Goal: Information Seeking & Learning: Learn about a topic

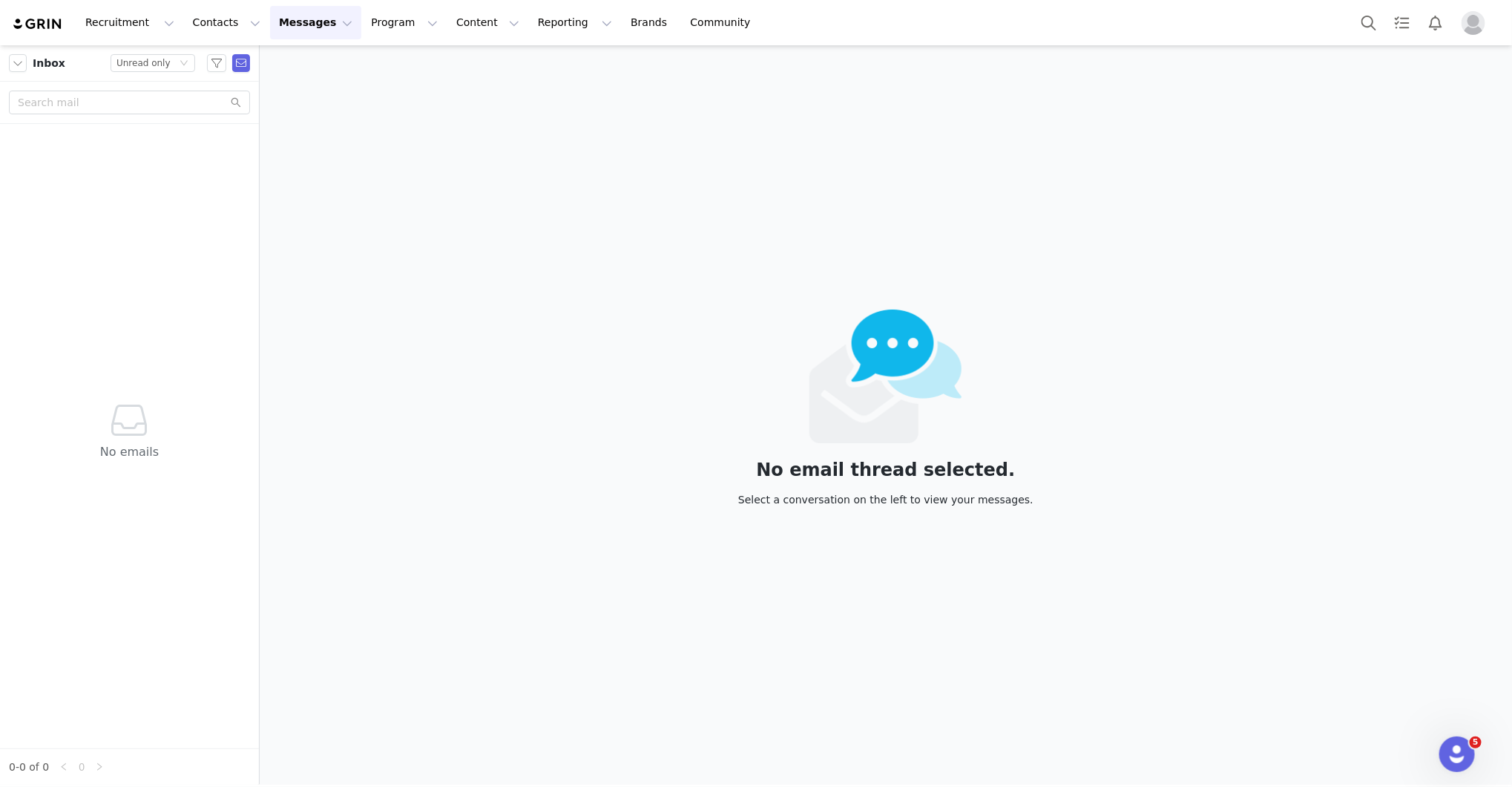
click at [281, 15] on button "Messages Messages" at bounding box center [316, 22] width 92 height 33
click at [362, 29] on button "Program Program" at bounding box center [404, 22] width 85 height 33
click at [370, 58] on p "Activations" at bounding box center [379, 66] width 57 height 15
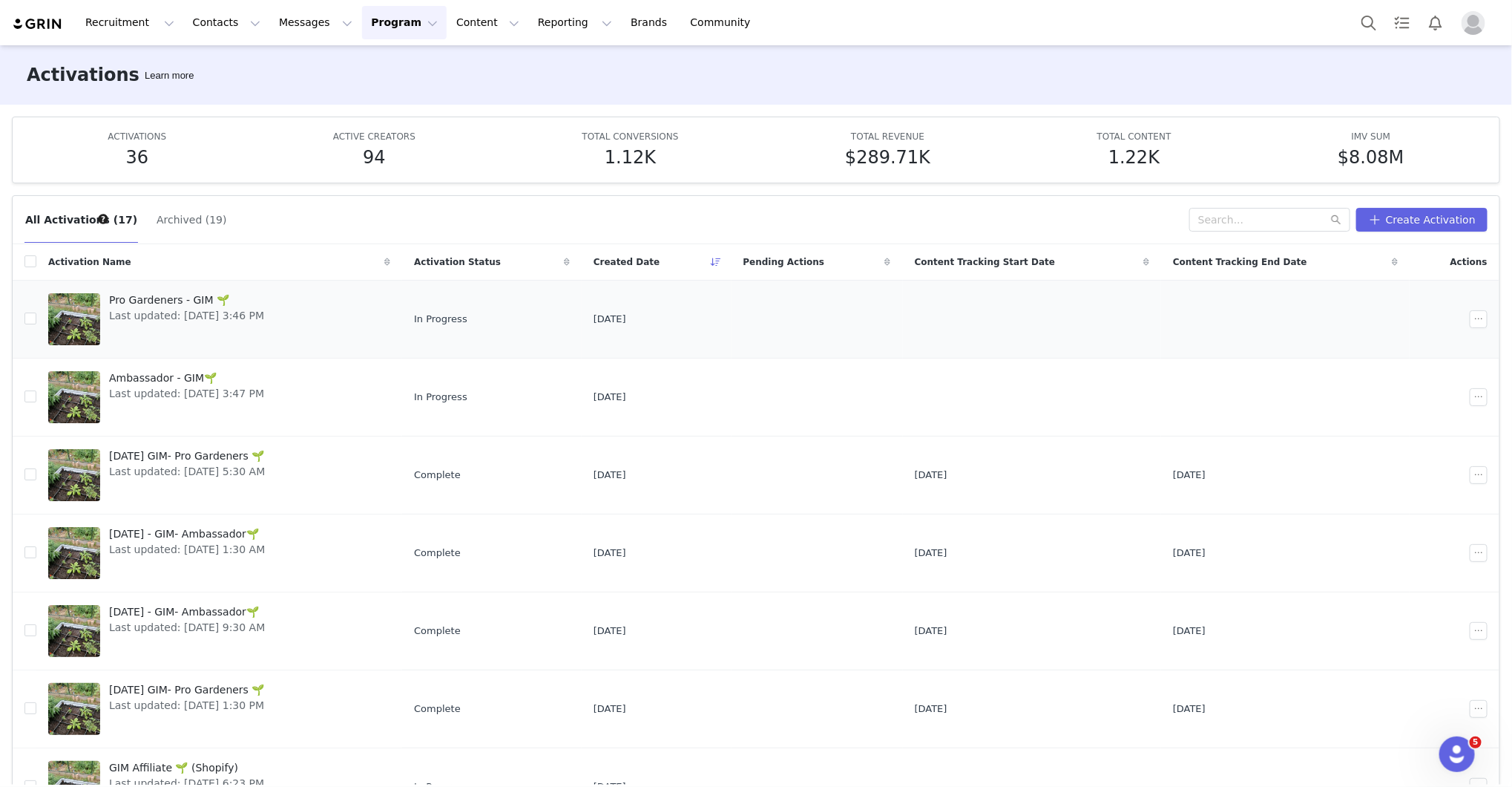
click at [185, 293] on span "Pro Gardeners - GIM 🌱" at bounding box center [186, 300] width 155 height 15
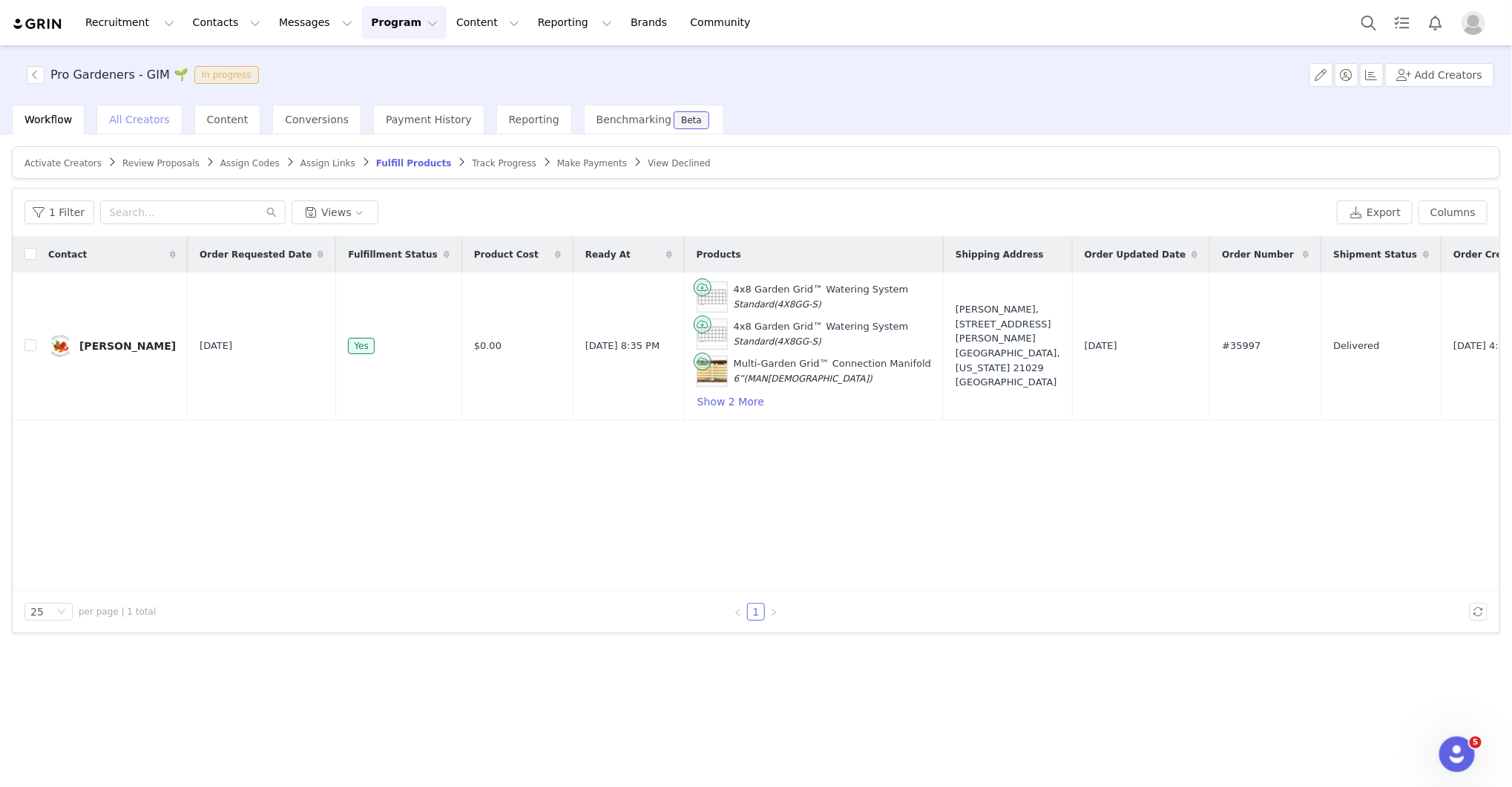
click at [132, 125] on span "All Creators" at bounding box center [138, 119] width 60 height 11
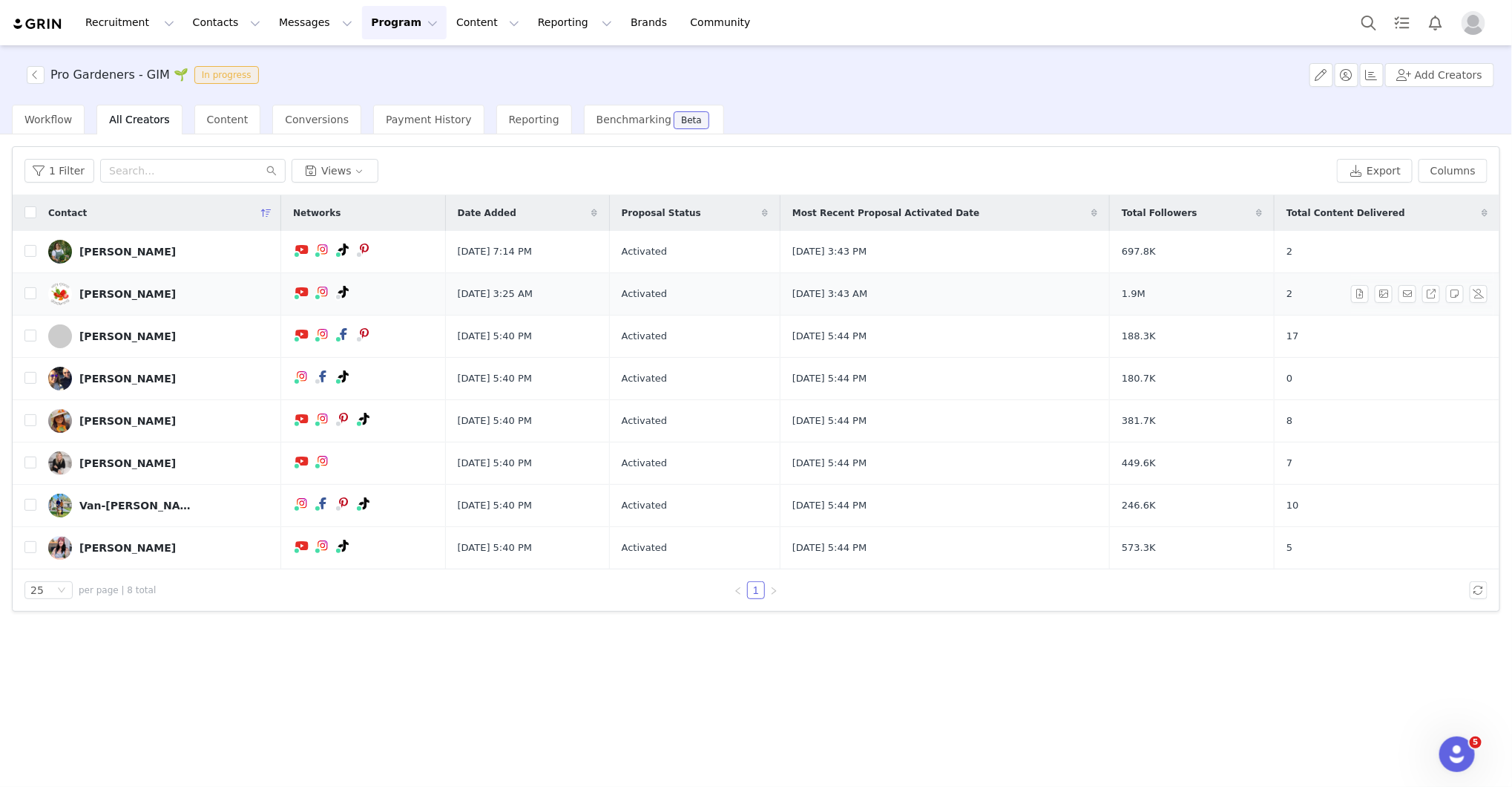
click at [134, 296] on div "[PERSON_NAME]" at bounding box center [127, 294] width 96 height 11
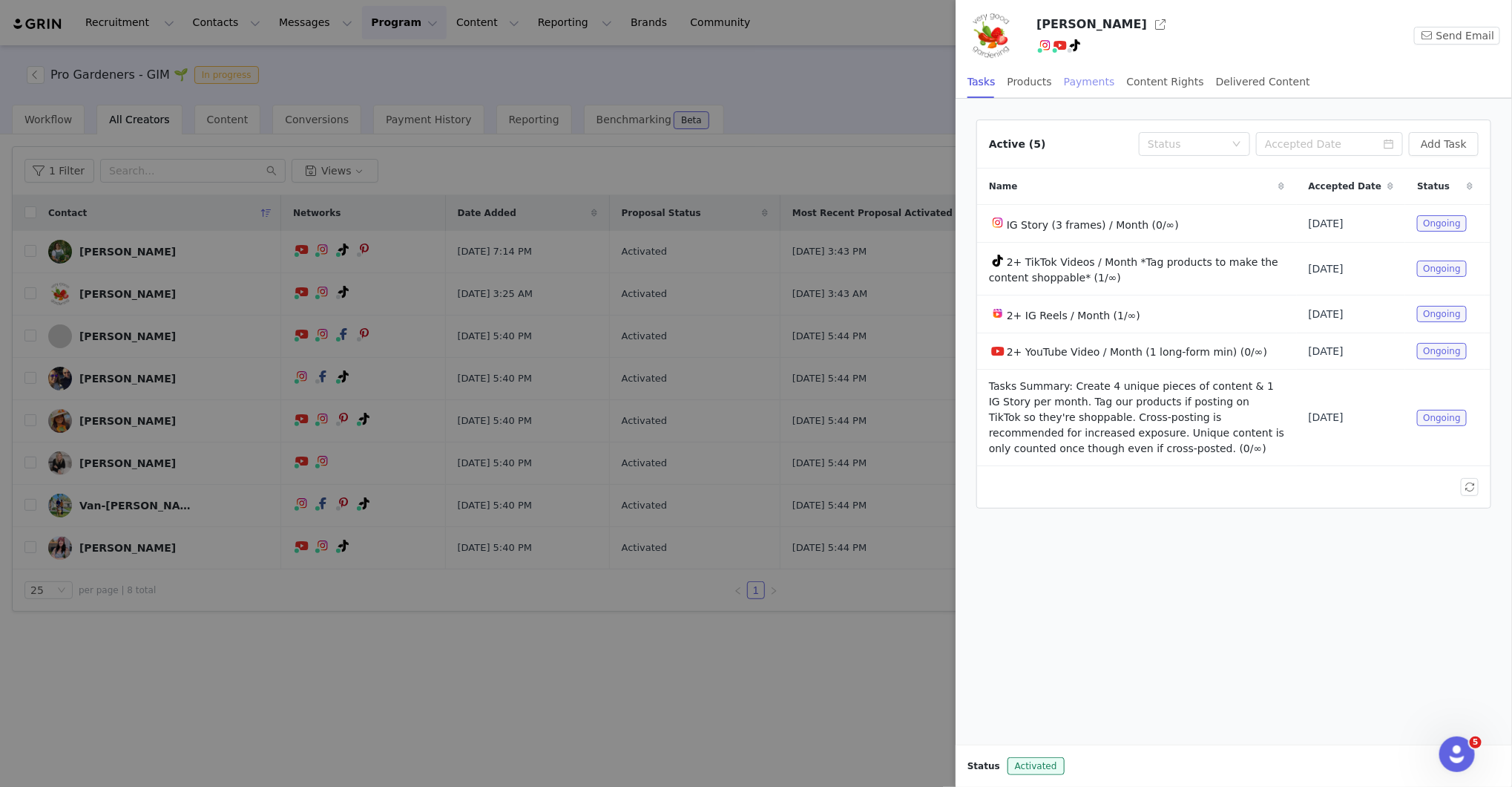
click at [1100, 75] on div "Payments" at bounding box center [1090, 81] width 51 height 33
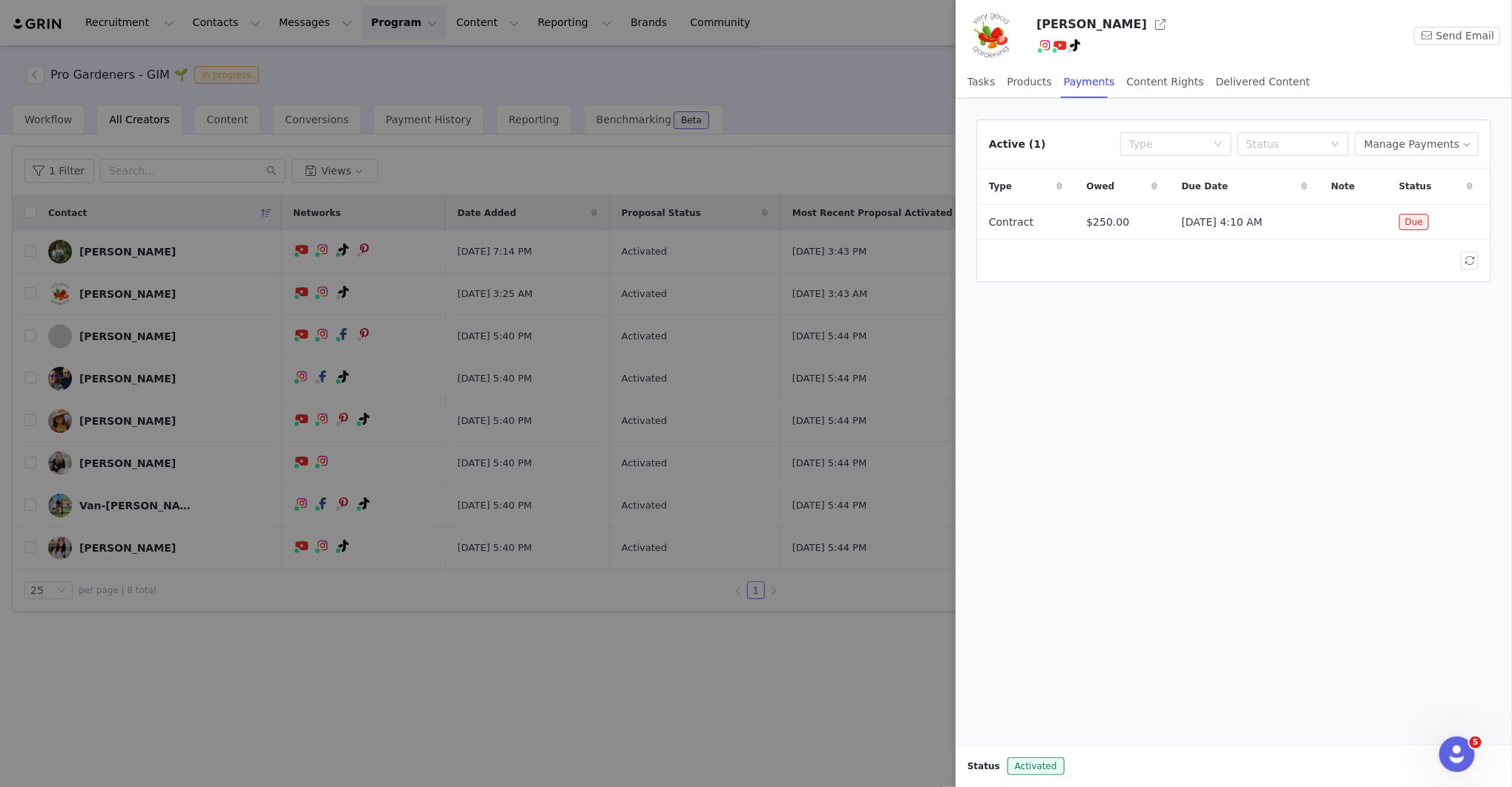
click at [187, 565] on div at bounding box center [756, 393] width 1512 height 787
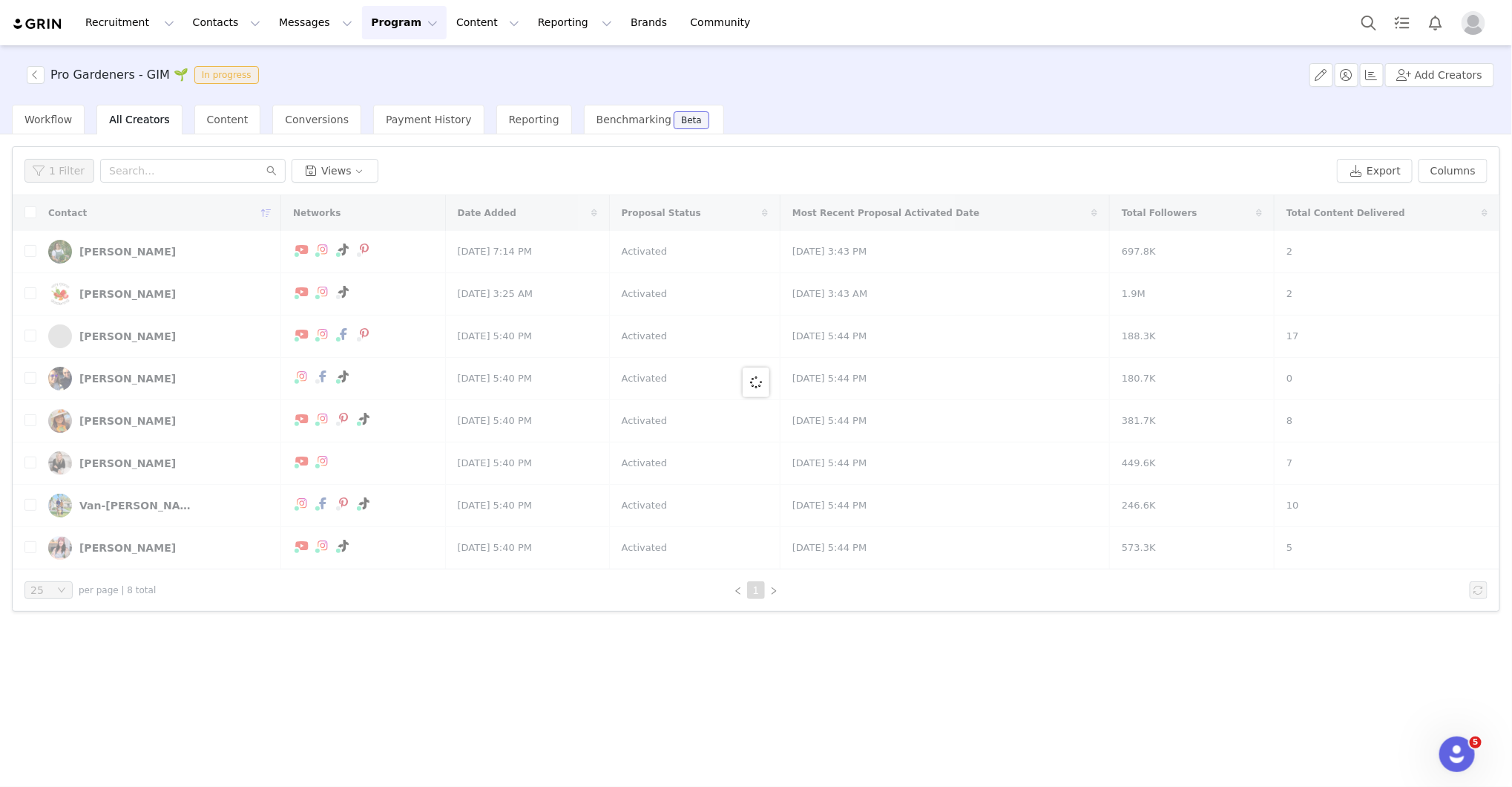
click at [133, 421] on div at bounding box center [756, 383] width 1487 height 374
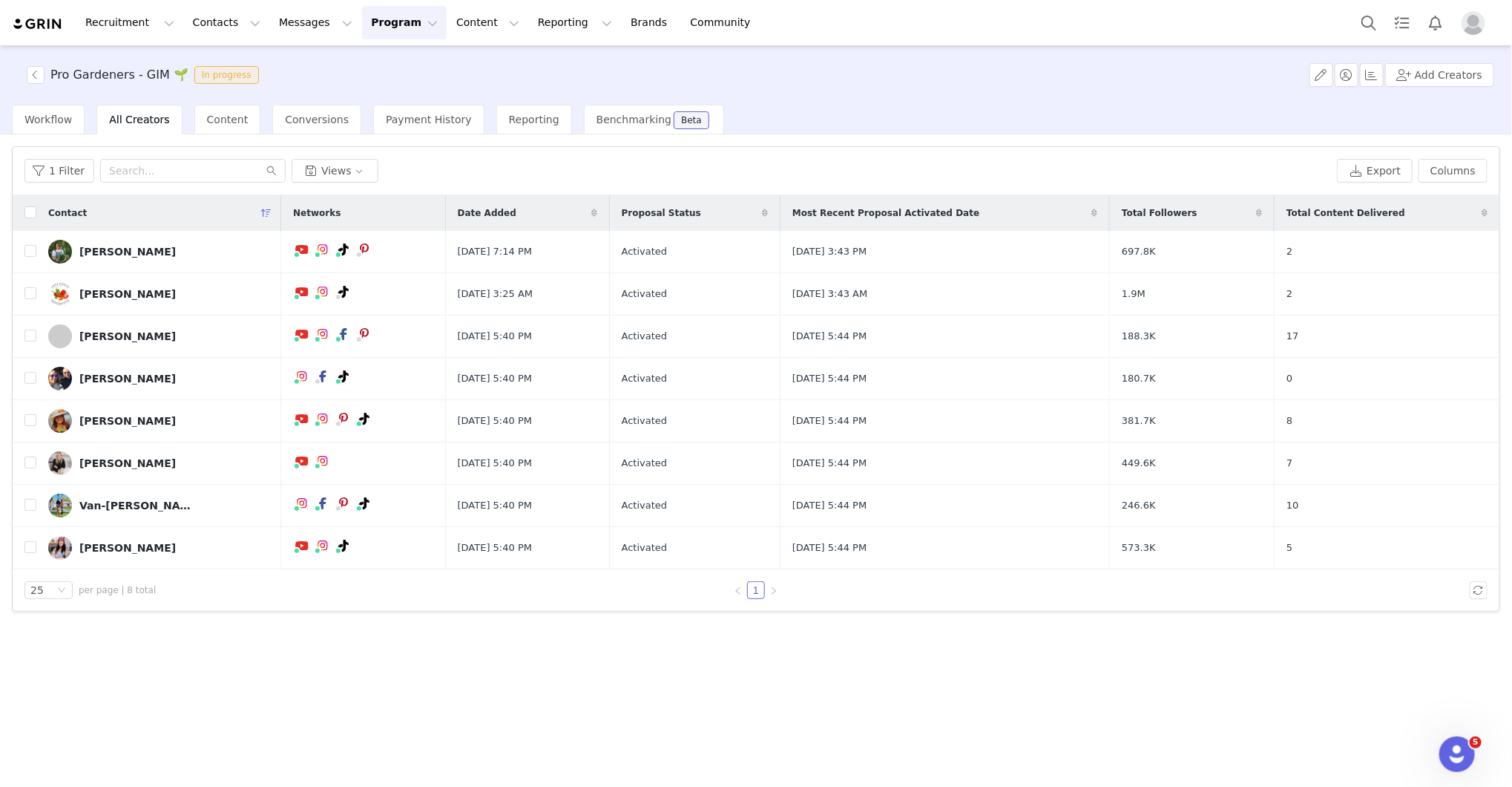
click at [133, 421] on div "[PERSON_NAME]" at bounding box center [127, 421] width 96 height 11
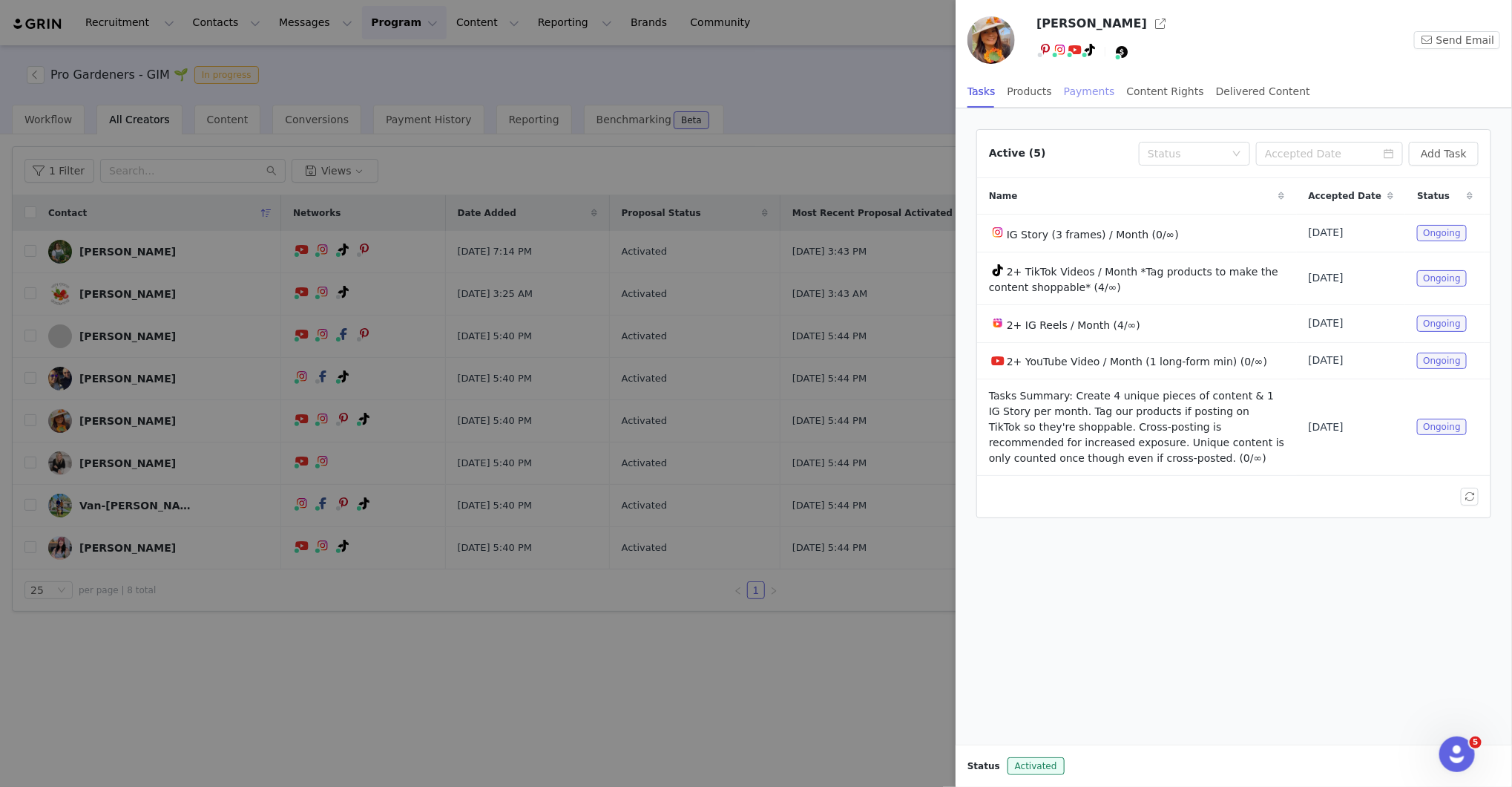
click at [1097, 95] on div "Payments" at bounding box center [1090, 92] width 51 height 33
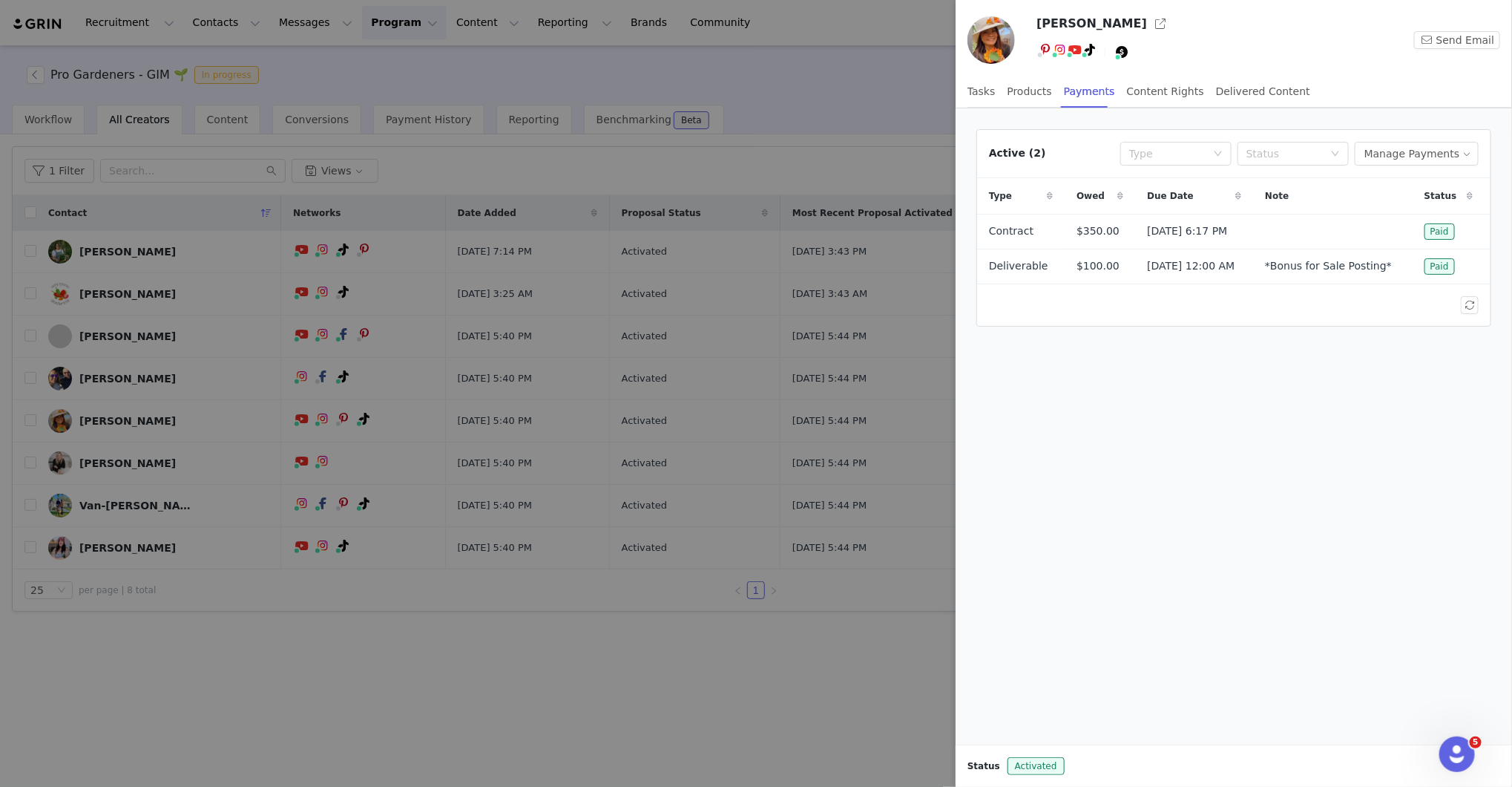
click at [227, 648] on div at bounding box center [756, 393] width 1512 height 787
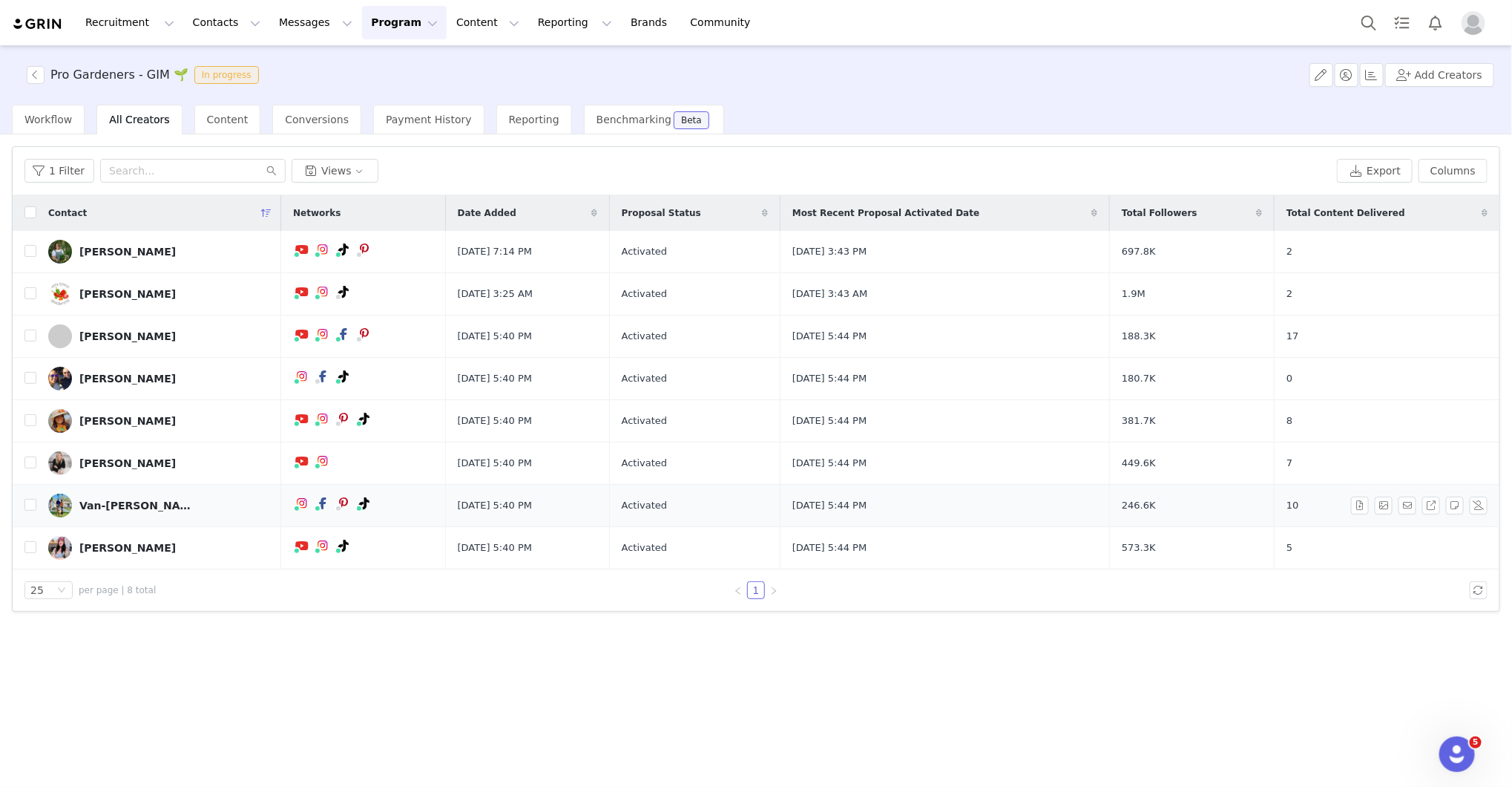
click at [113, 503] on div "Van-[PERSON_NAME]" at bounding box center [134, 506] width 112 height 11
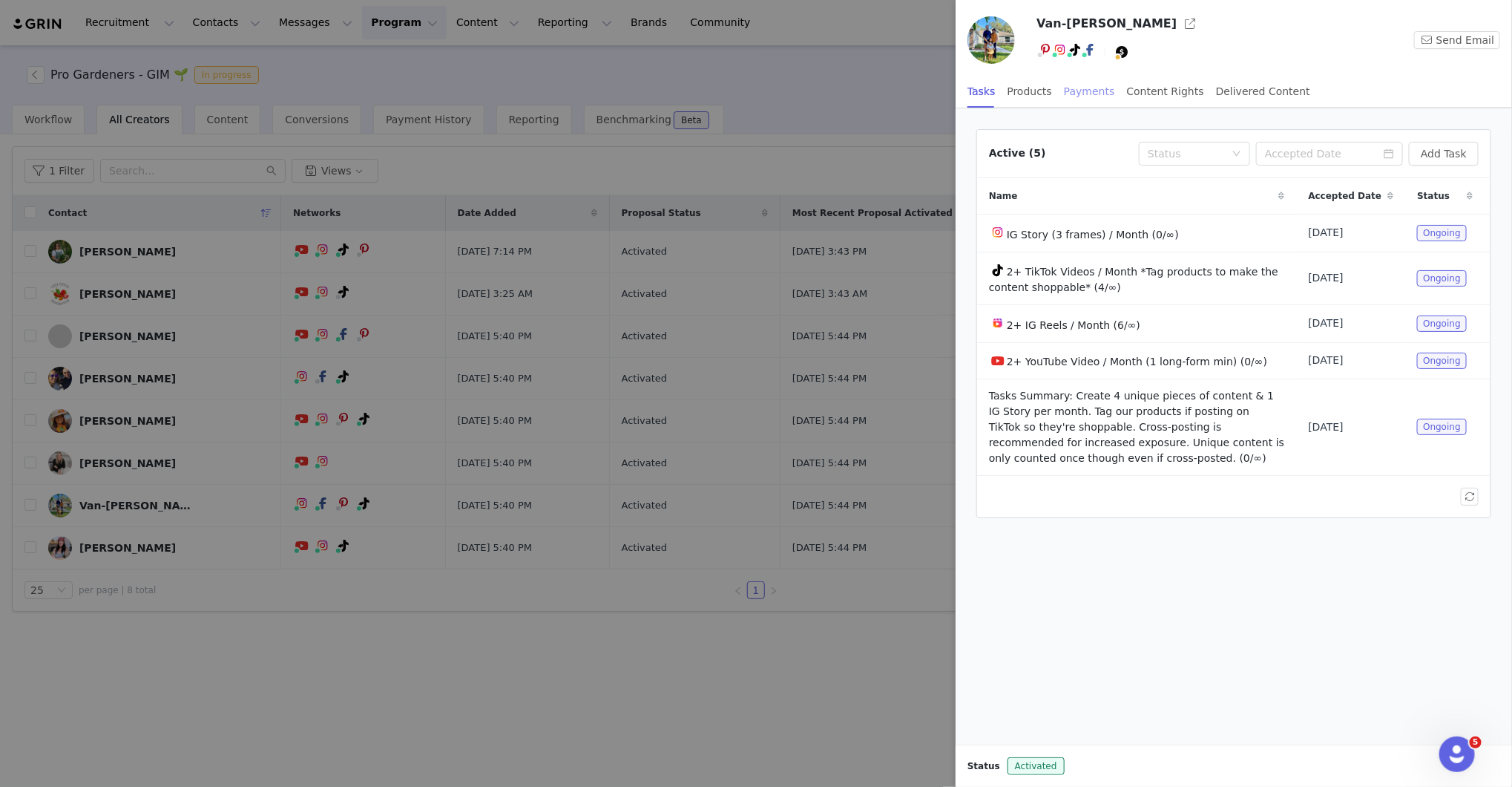
click at [1090, 92] on div "Payments" at bounding box center [1090, 92] width 51 height 33
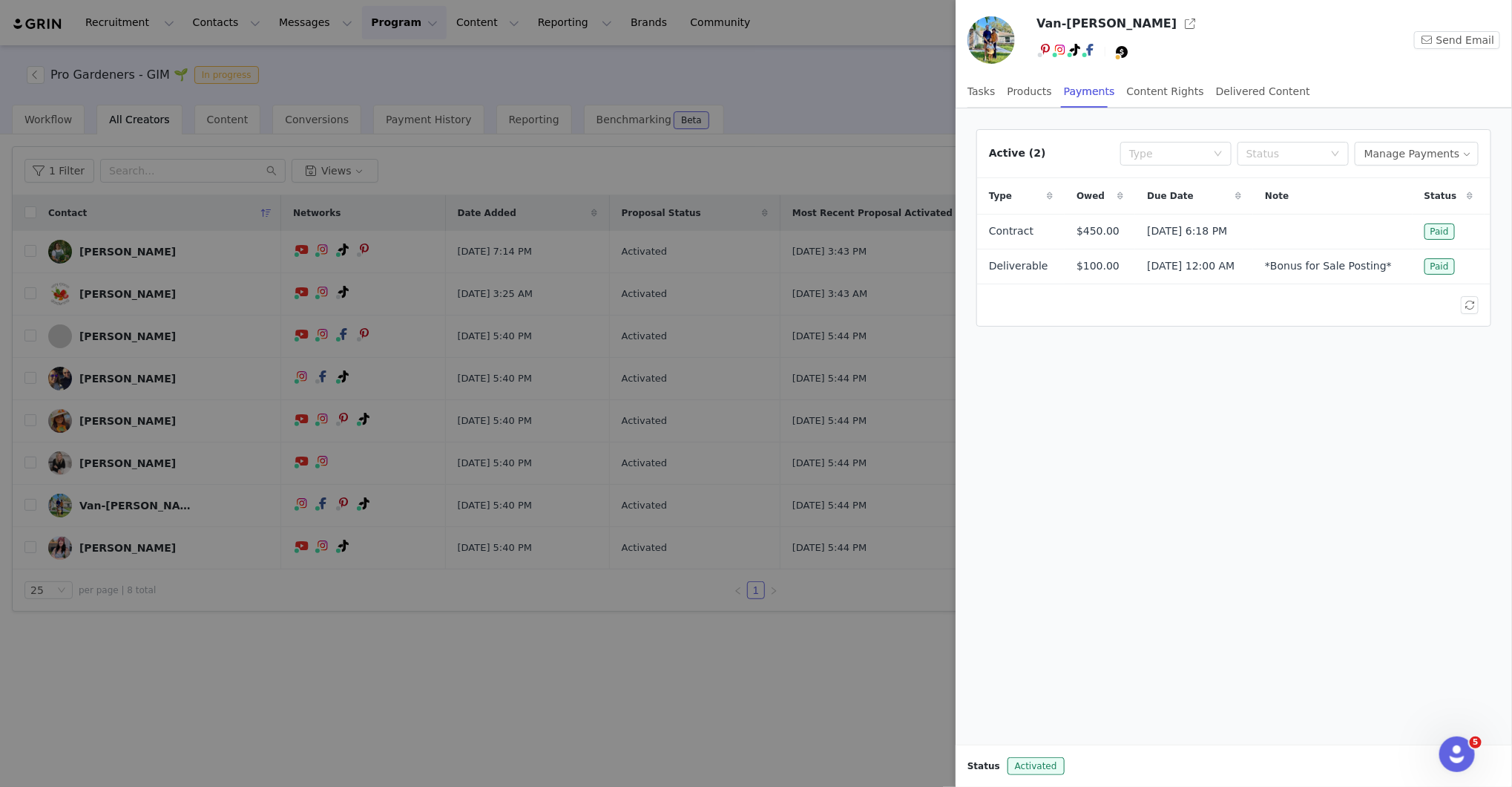
click at [886, 84] on div at bounding box center [756, 393] width 1512 height 787
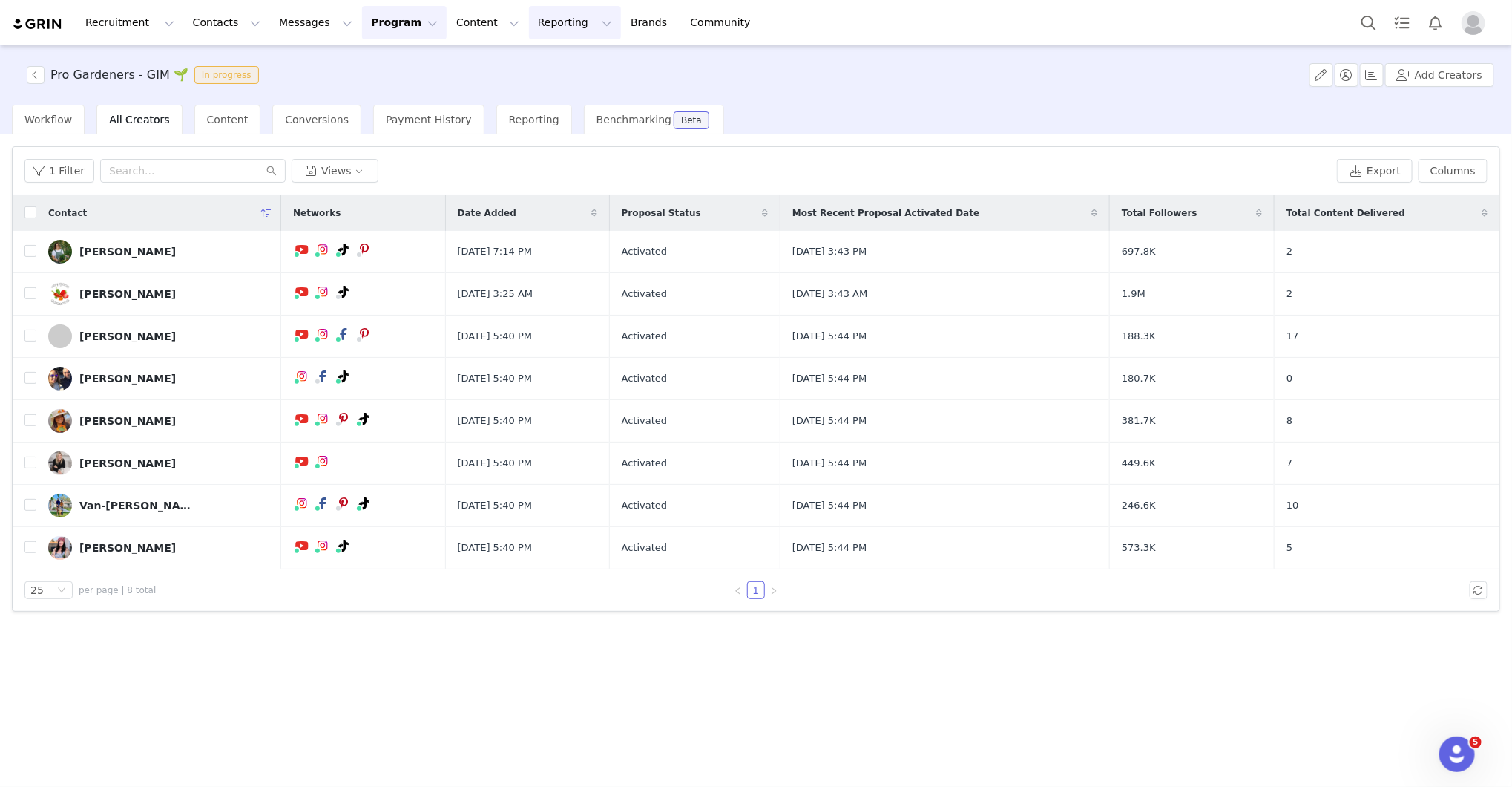
click at [557, 18] on button "Reporting Reporting" at bounding box center [575, 22] width 92 height 33
click at [557, 93] on p "Report Builder" at bounding box center [541, 93] width 74 height 15
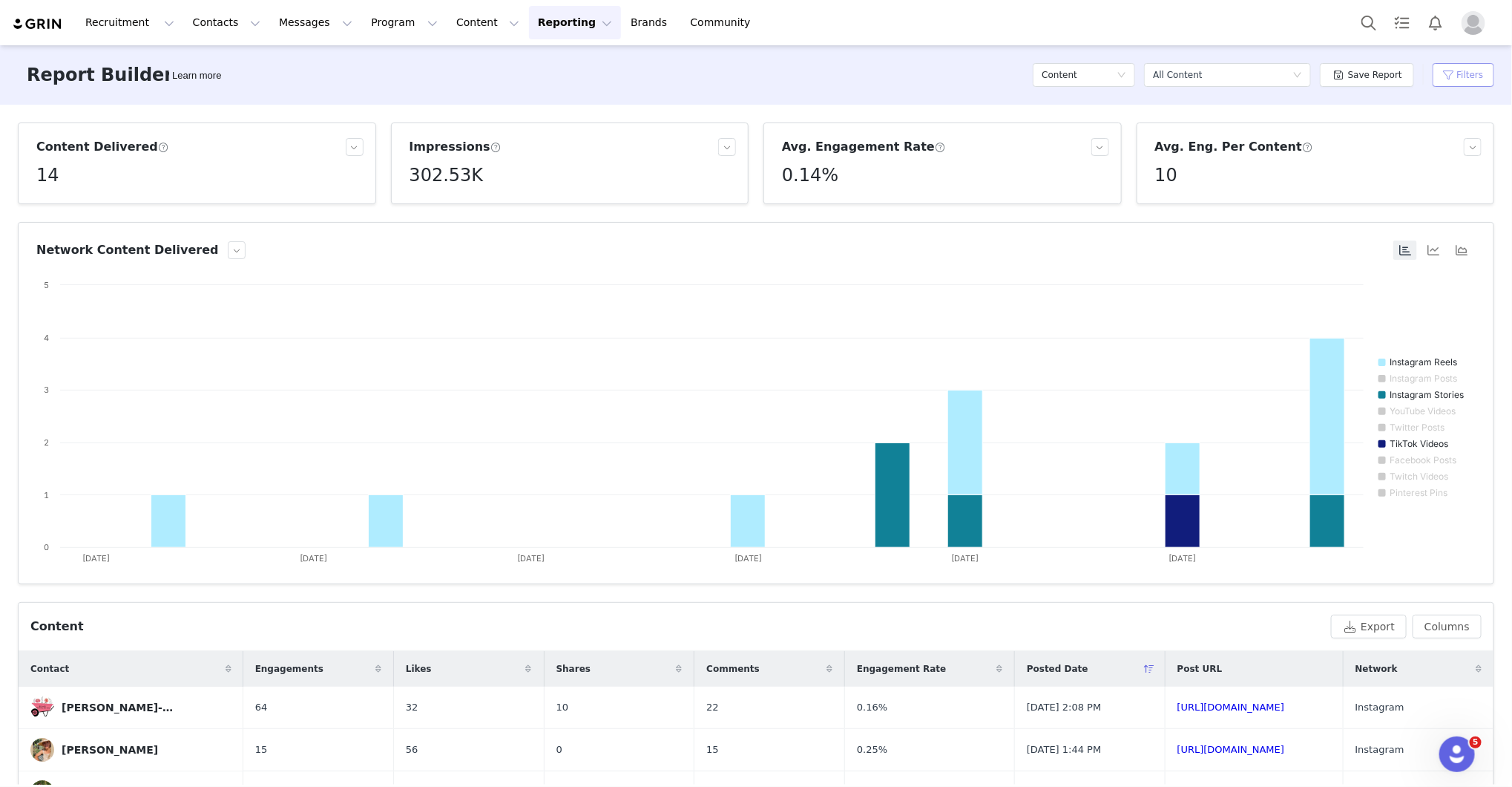
click at [1461, 67] on button "Filters" at bounding box center [1463, 74] width 62 height 24
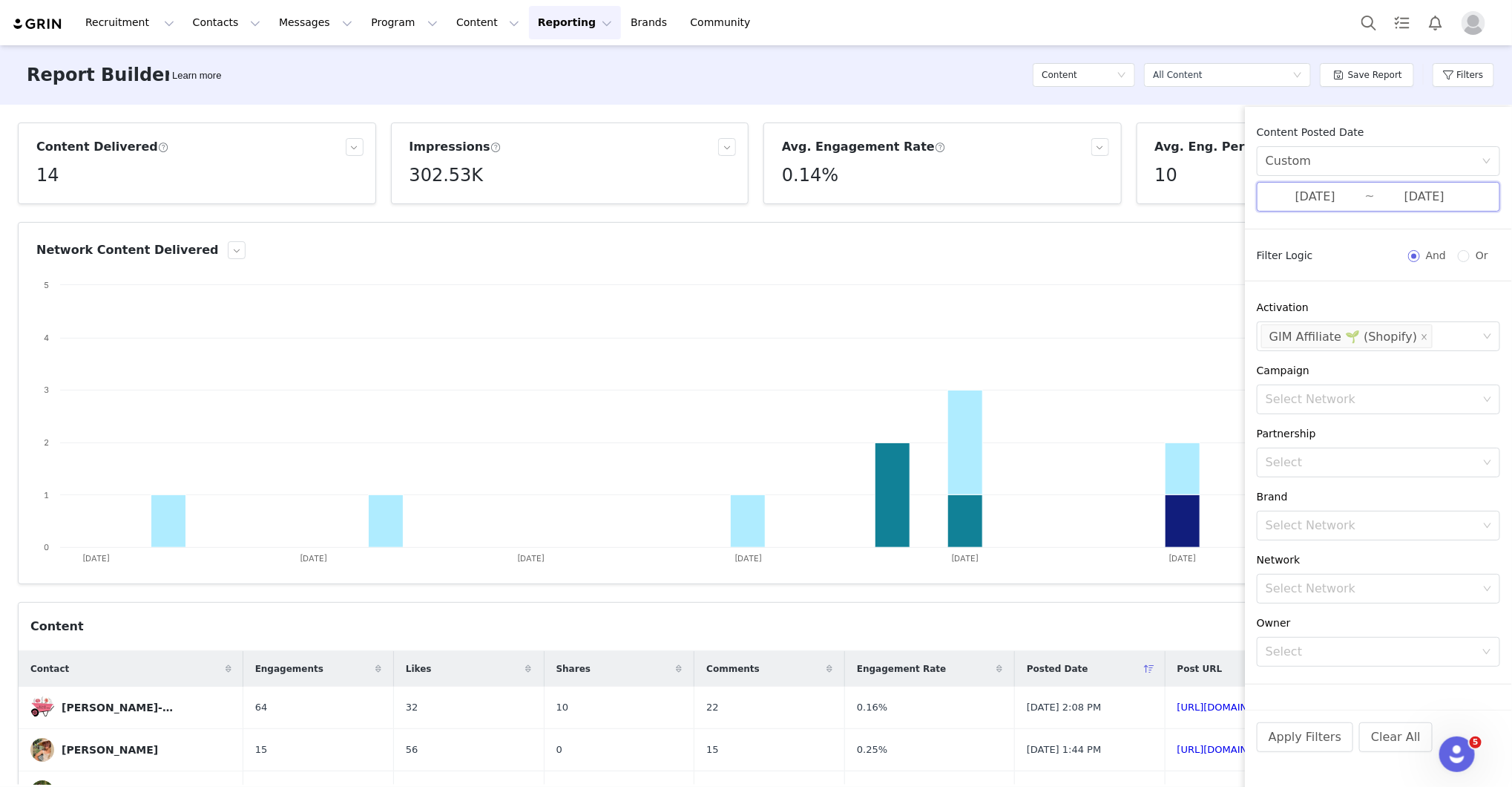
click at [1487, 198] on span at bounding box center [1485, 197] width 10 height 10
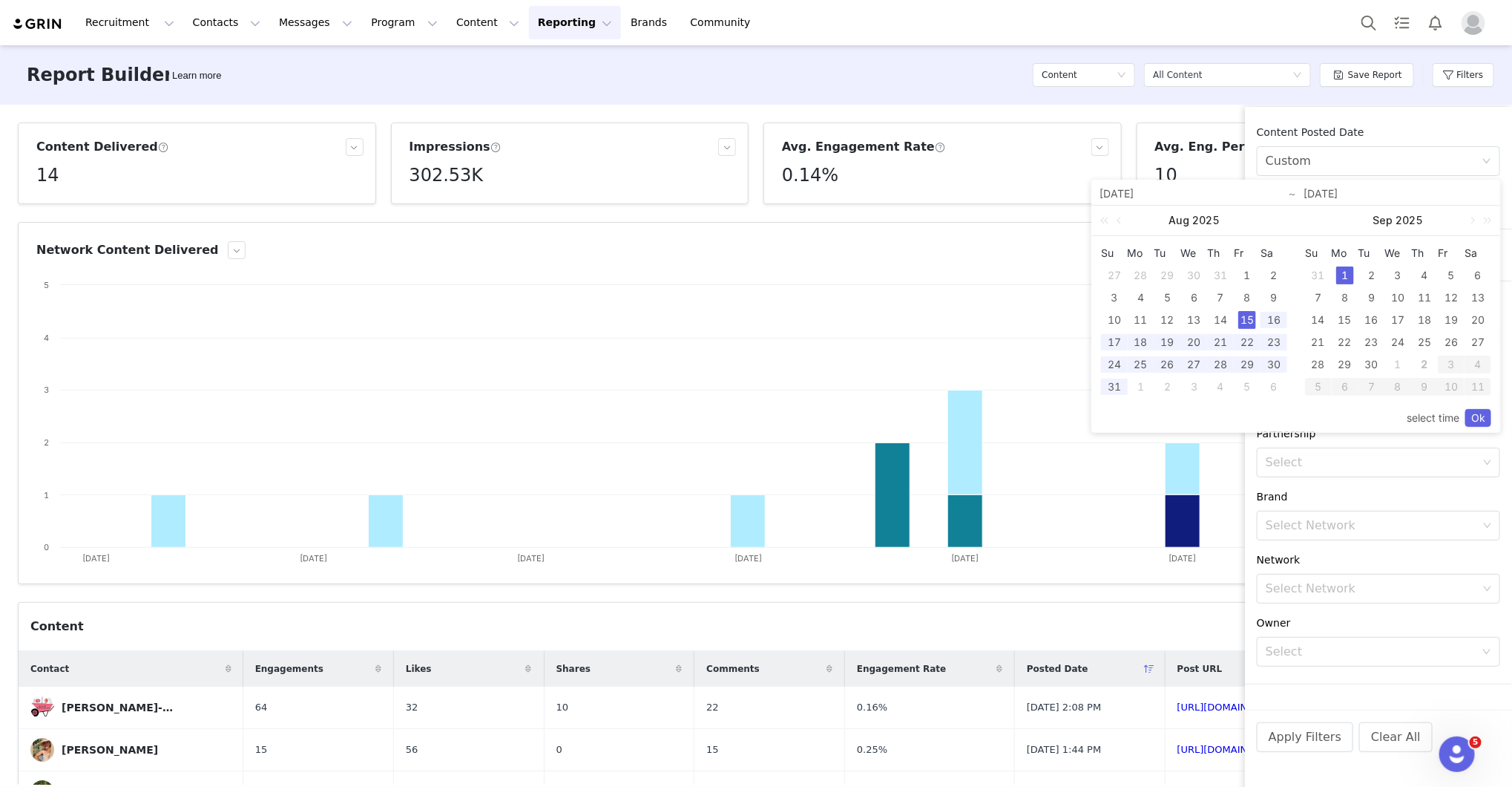
click at [1344, 273] on div "1" at bounding box center [1345, 275] width 18 height 18
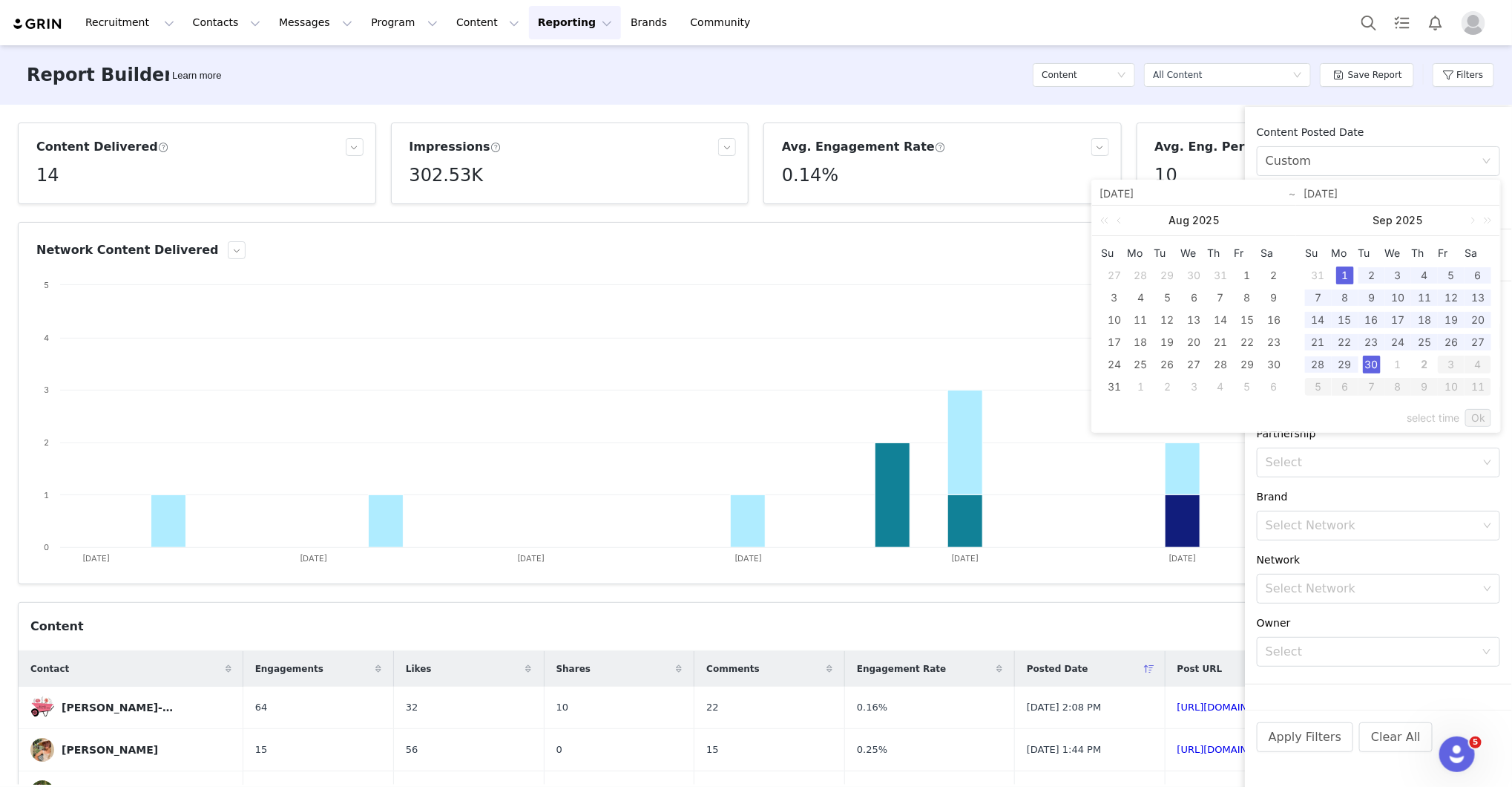
click at [1376, 367] on div "30" at bounding box center [1372, 364] width 18 height 18
type input "[DATE]"
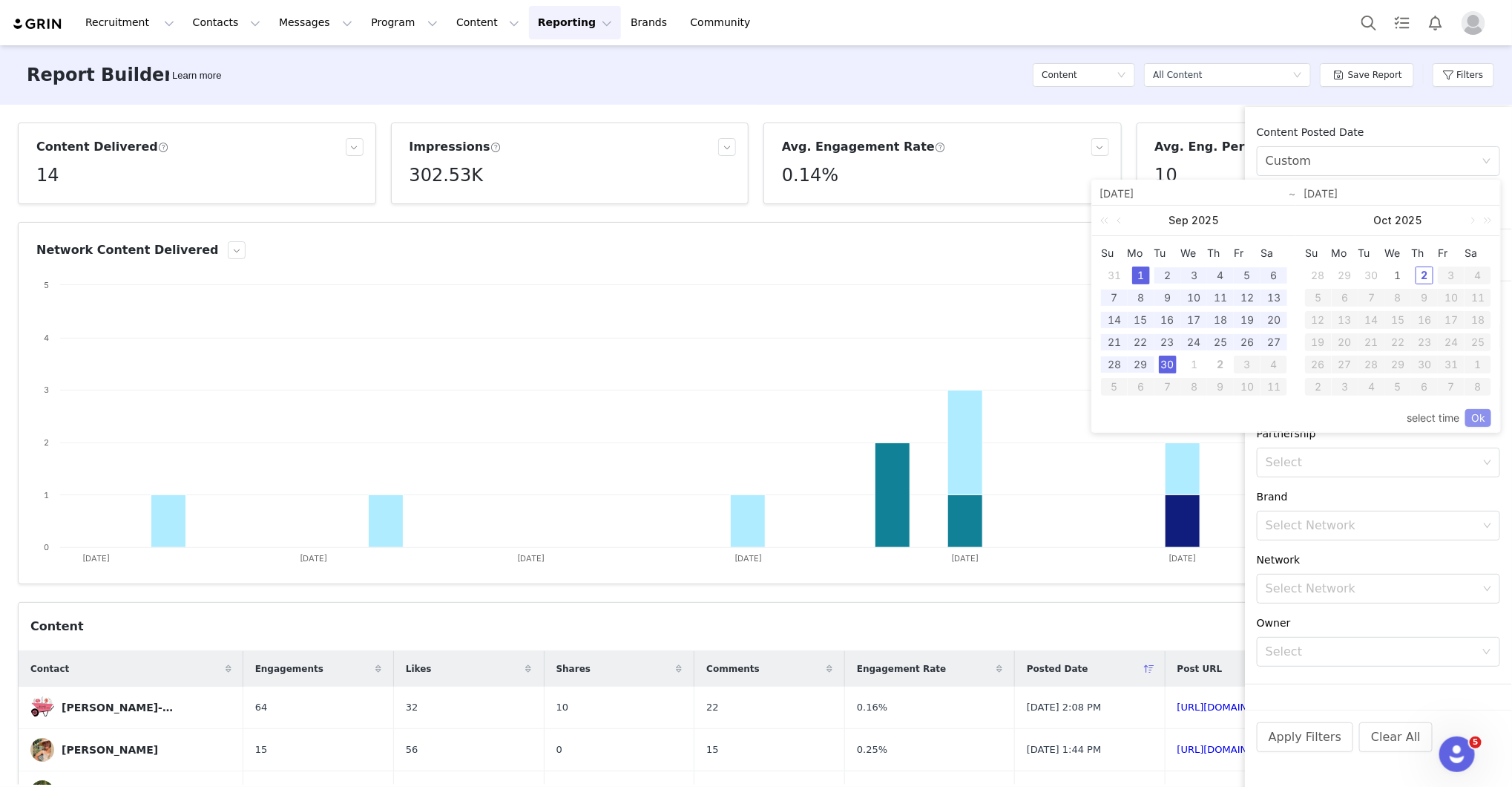
click at [1481, 421] on link "Ok" at bounding box center [1478, 418] width 26 height 18
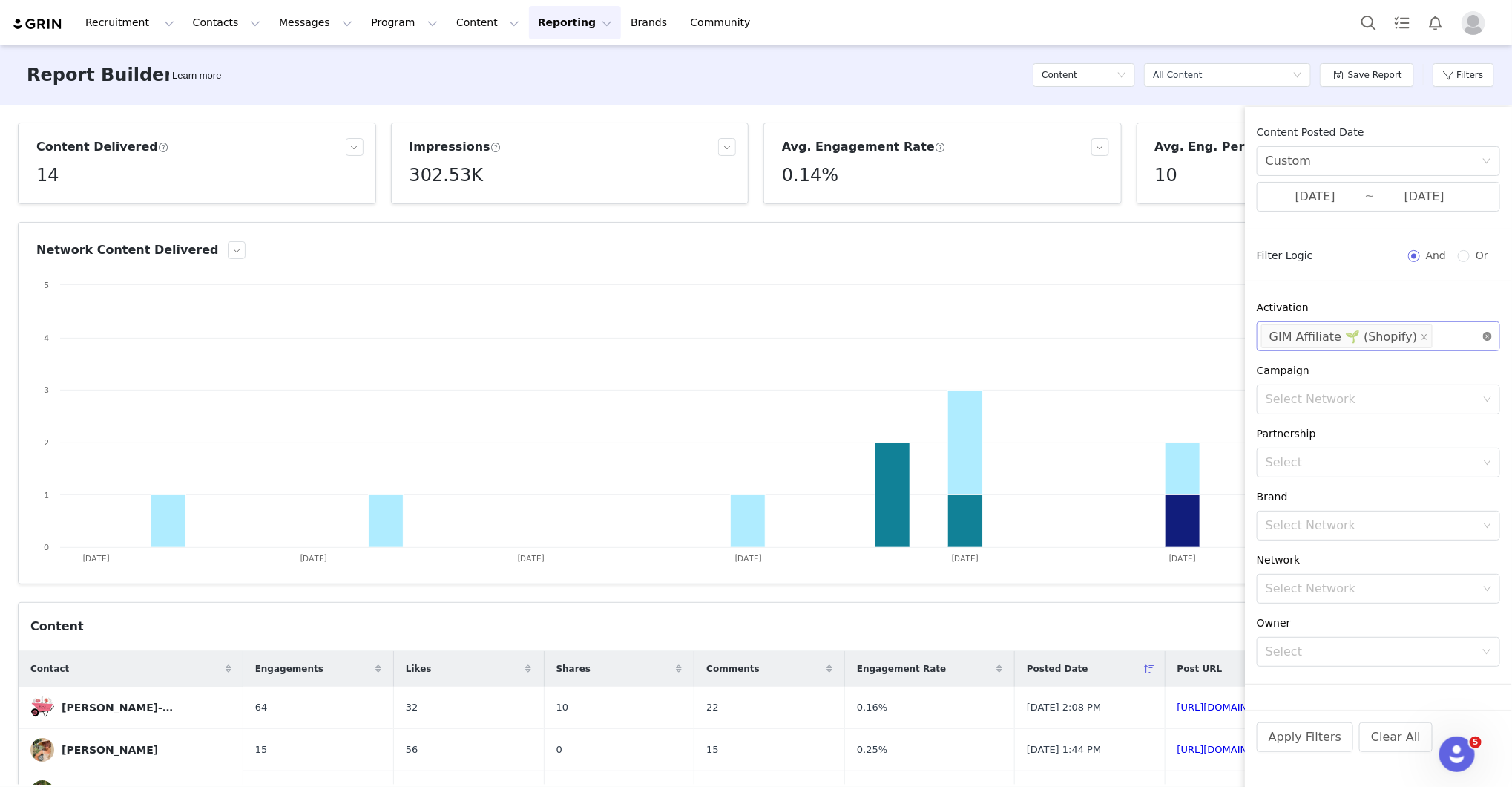
click at [1489, 339] on icon "icon: close-circle" at bounding box center [1487, 336] width 9 height 9
click at [1461, 342] on div "Select" at bounding box center [1372, 337] width 213 height 15
type input "pro"
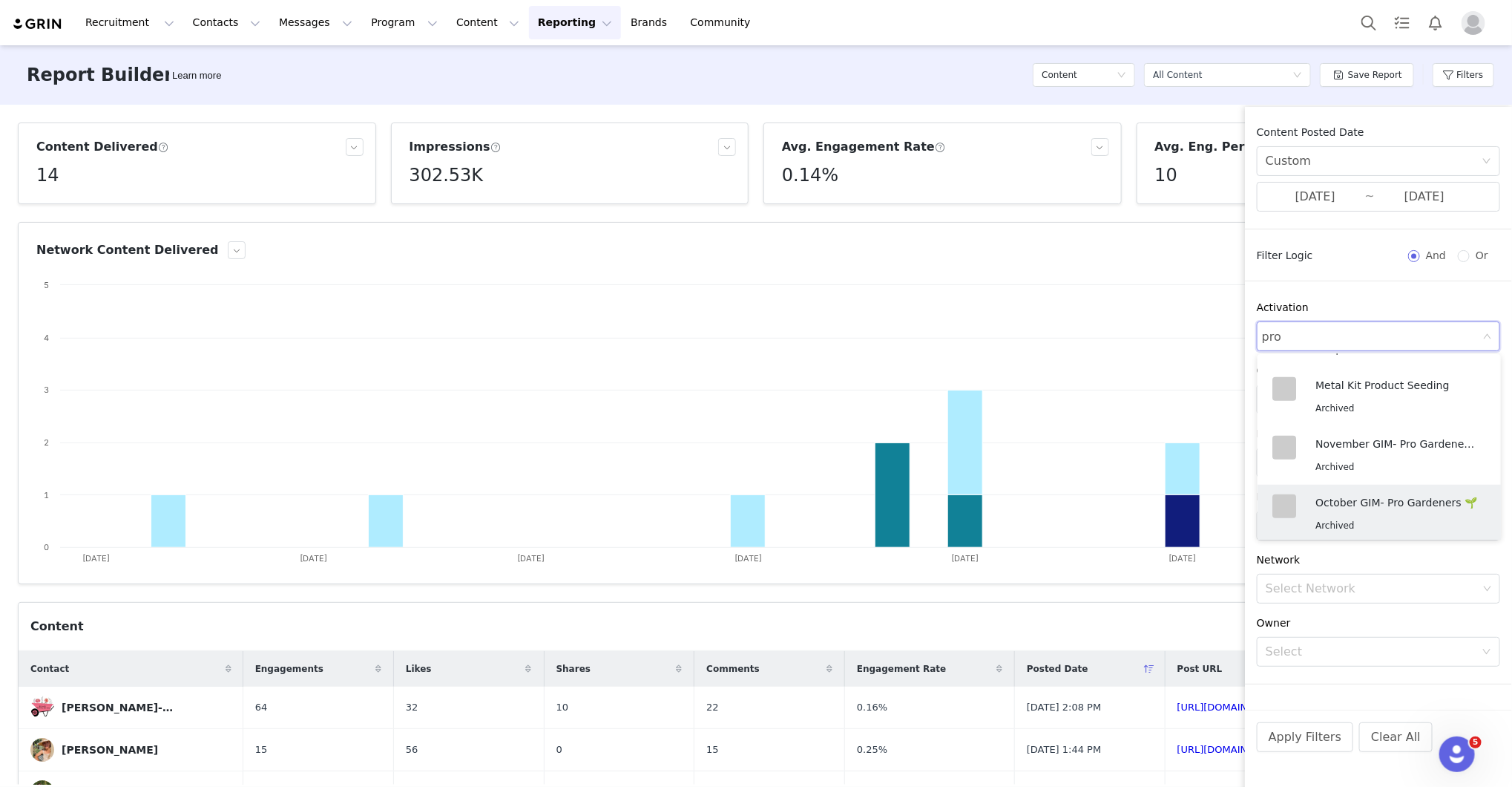
scroll to position [694, 0]
click at [1378, 500] on p "Pro Gardeners - GIM 🌱" at bounding box center [1393, 502] width 155 height 16
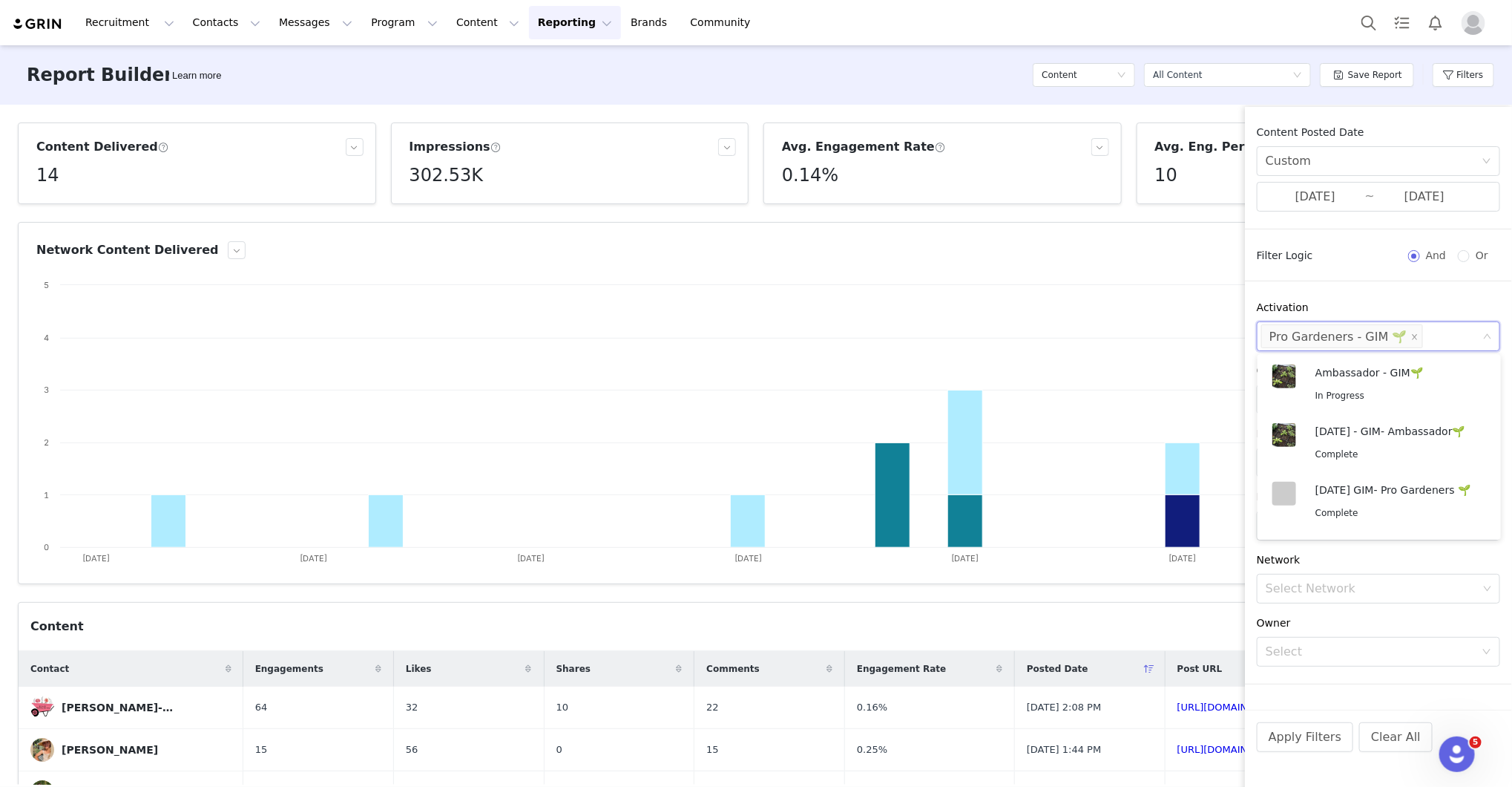
scroll to position [226, 0]
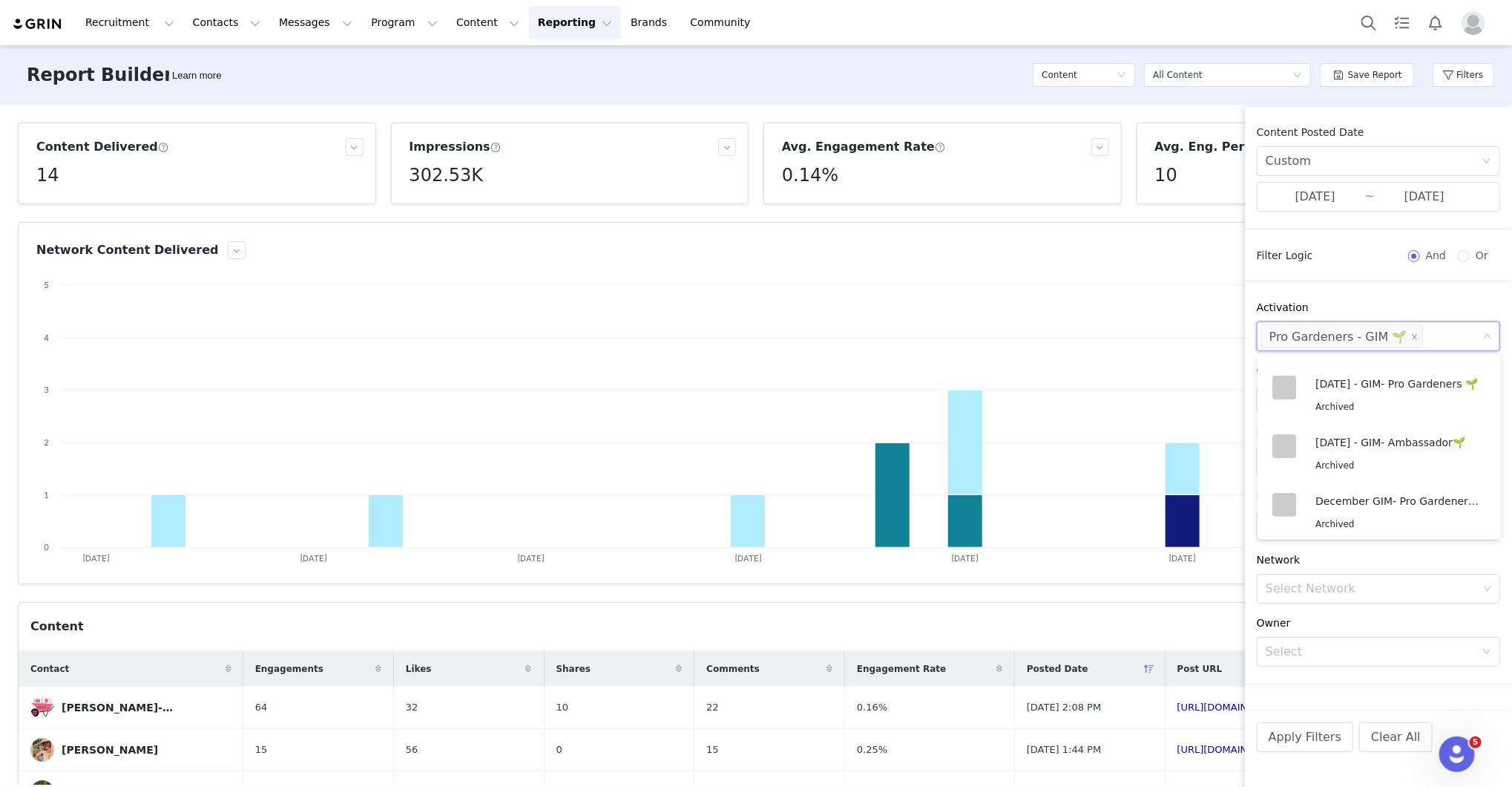
click at [1277, 703] on div "Advanced Filters Add Field" at bounding box center [1379, 715] width 267 height 24
click at [1364, 675] on div "Content Posted Date Custom [DATE] ~ [DATE] Filter Logic And Or Activation Selec…" at bounding box center [1379, 417] width 267 height 585
click at [1368, 647] on div "Select" at bounding box center [1370, 652] width 209 height 15
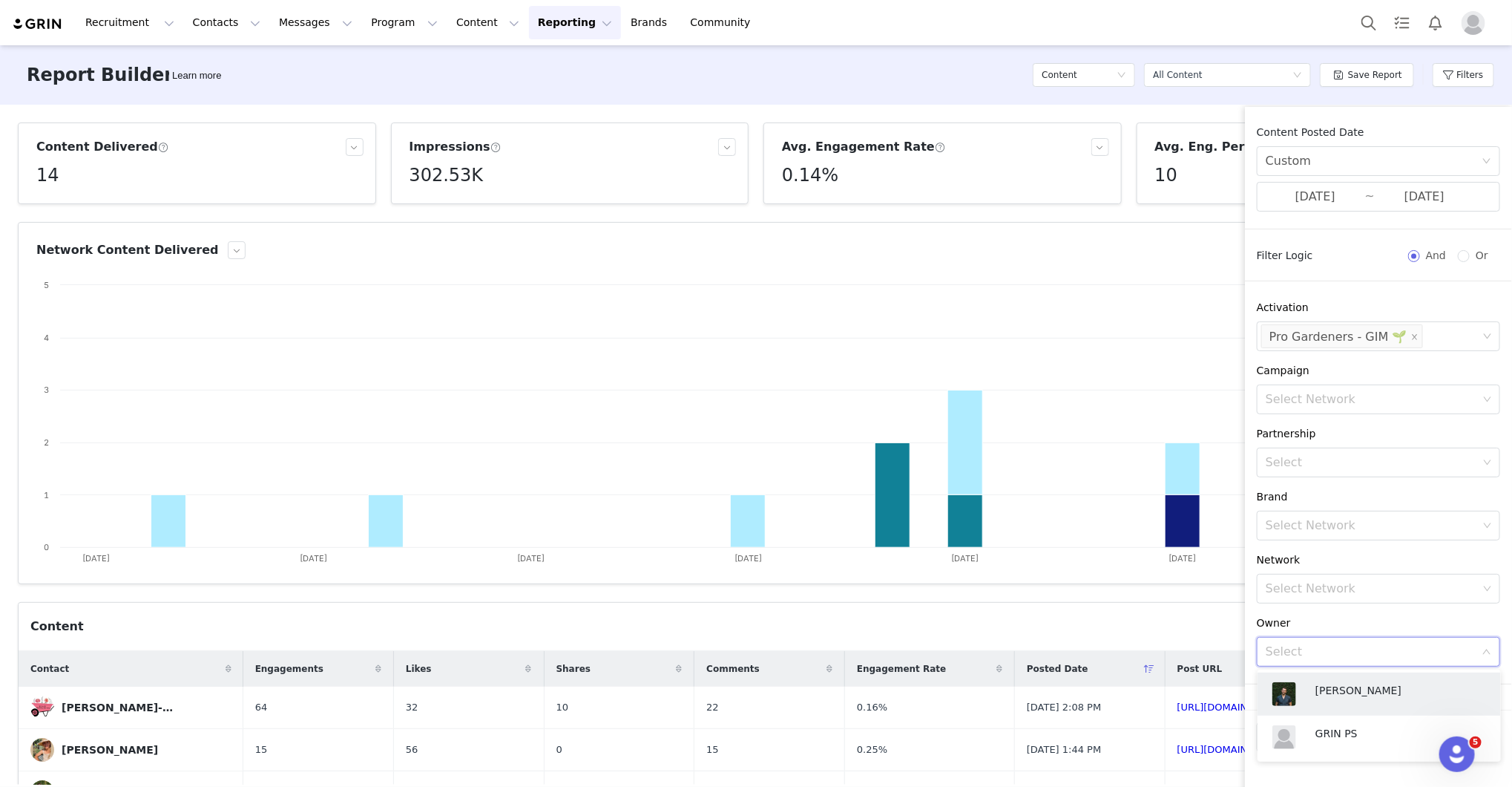
click at [1368, 647] on div "Select" at bounding box center [1370, 652] width 209 height 15
click at [1293, 742] on button "Apply Filters" at bounding box center [1305, 736] width 96 height 30
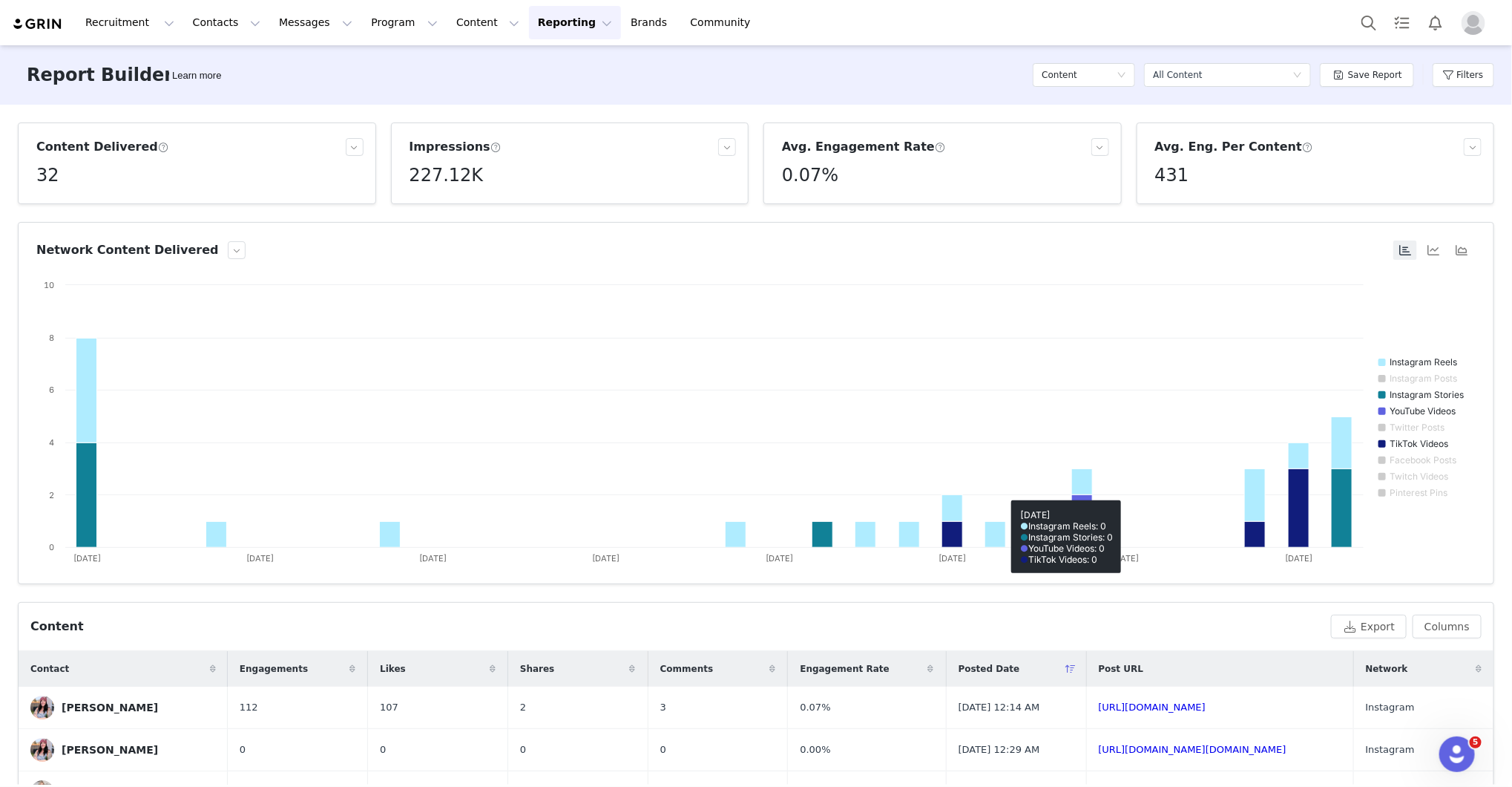
click at [1144, 430] on rect at bounding box center [756, 425] width 1440 height 297
click at [1179, 618] on div "Content" at bounding box center [678, 627] width 1295 height 18
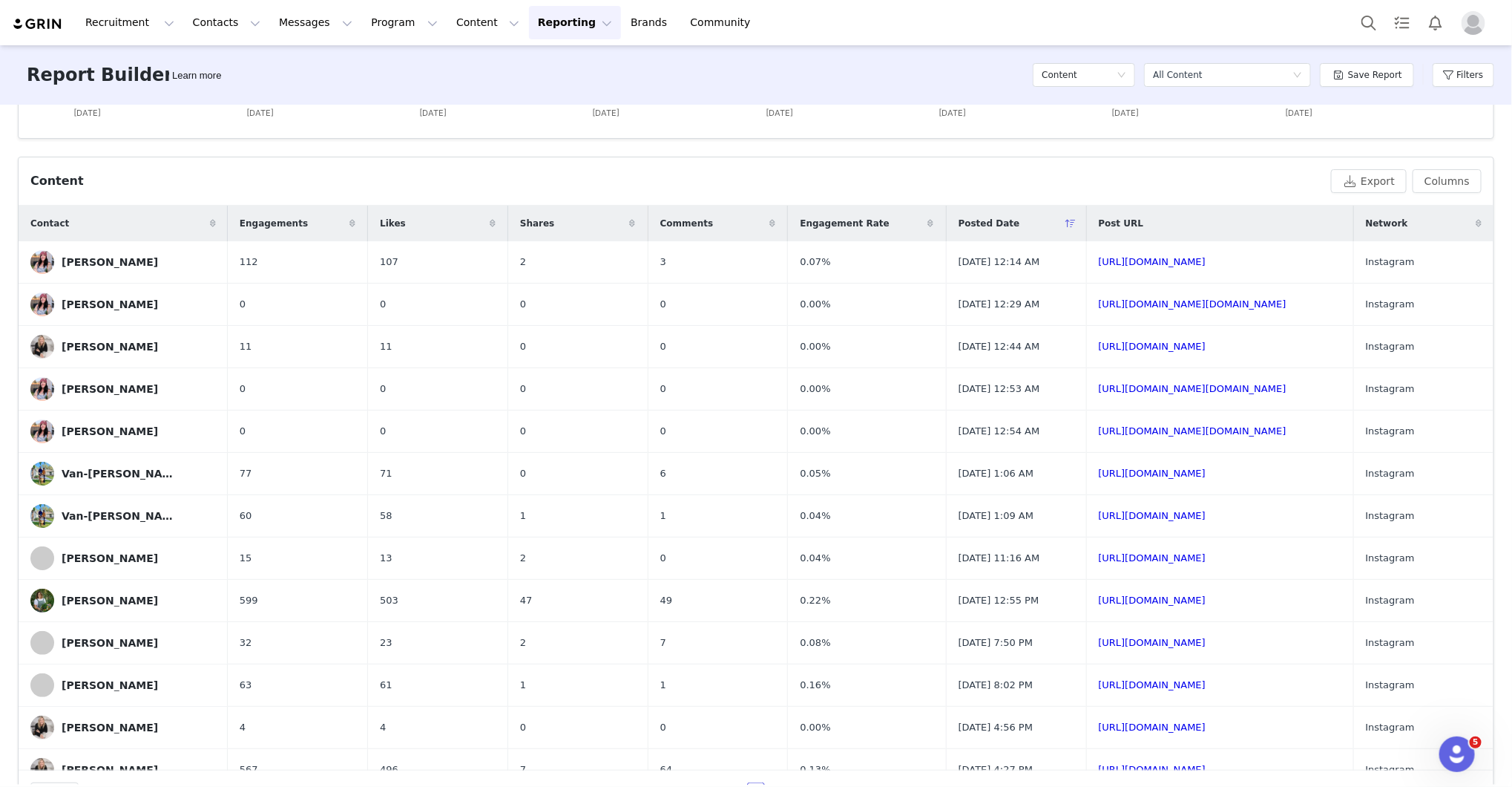
scroll to position [490, 0]
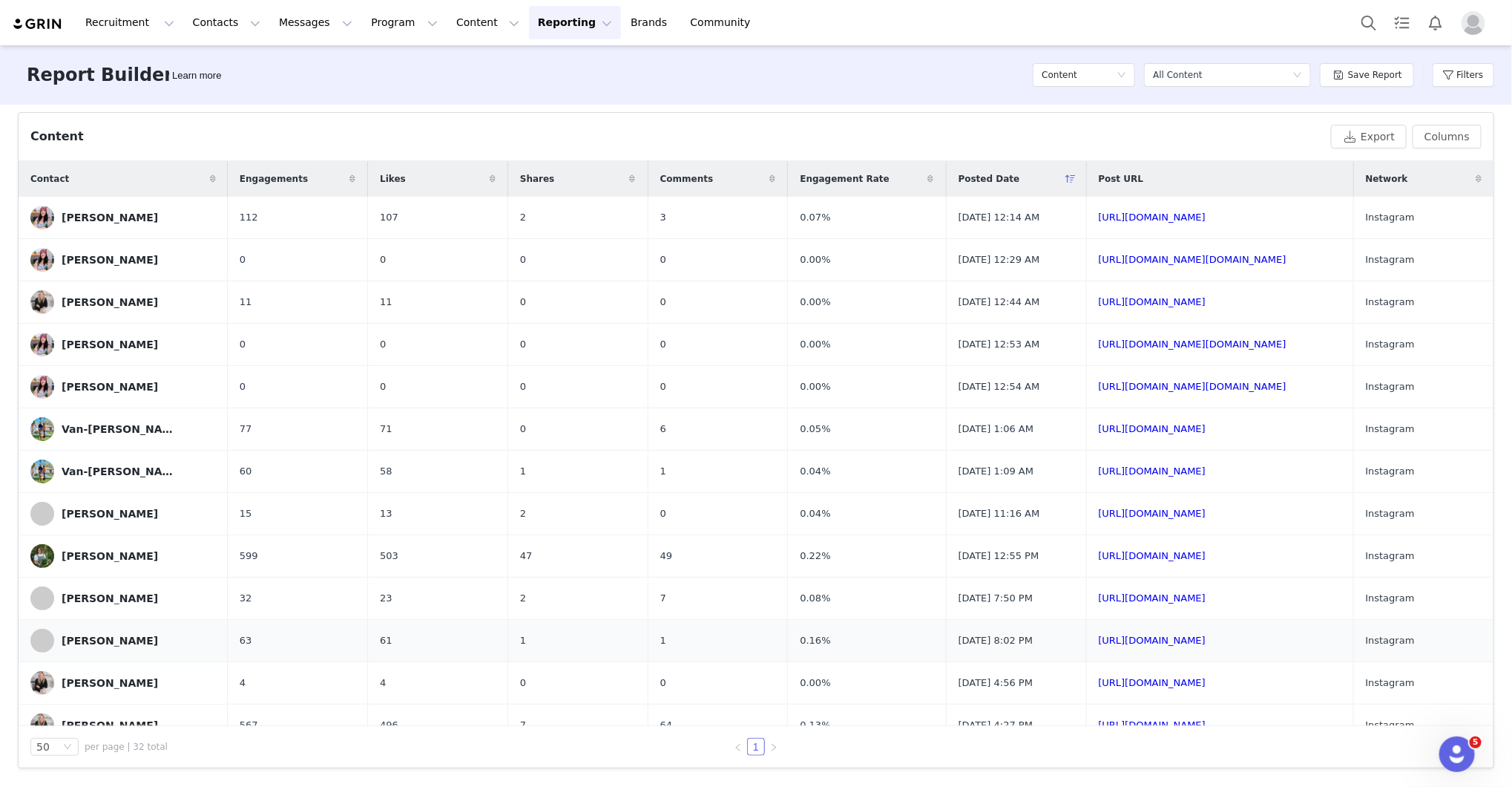
click at [1215, 644] on td "[URL][DOMAIN_NAME]" at bounding box center [1220, 641] width 267 height 42
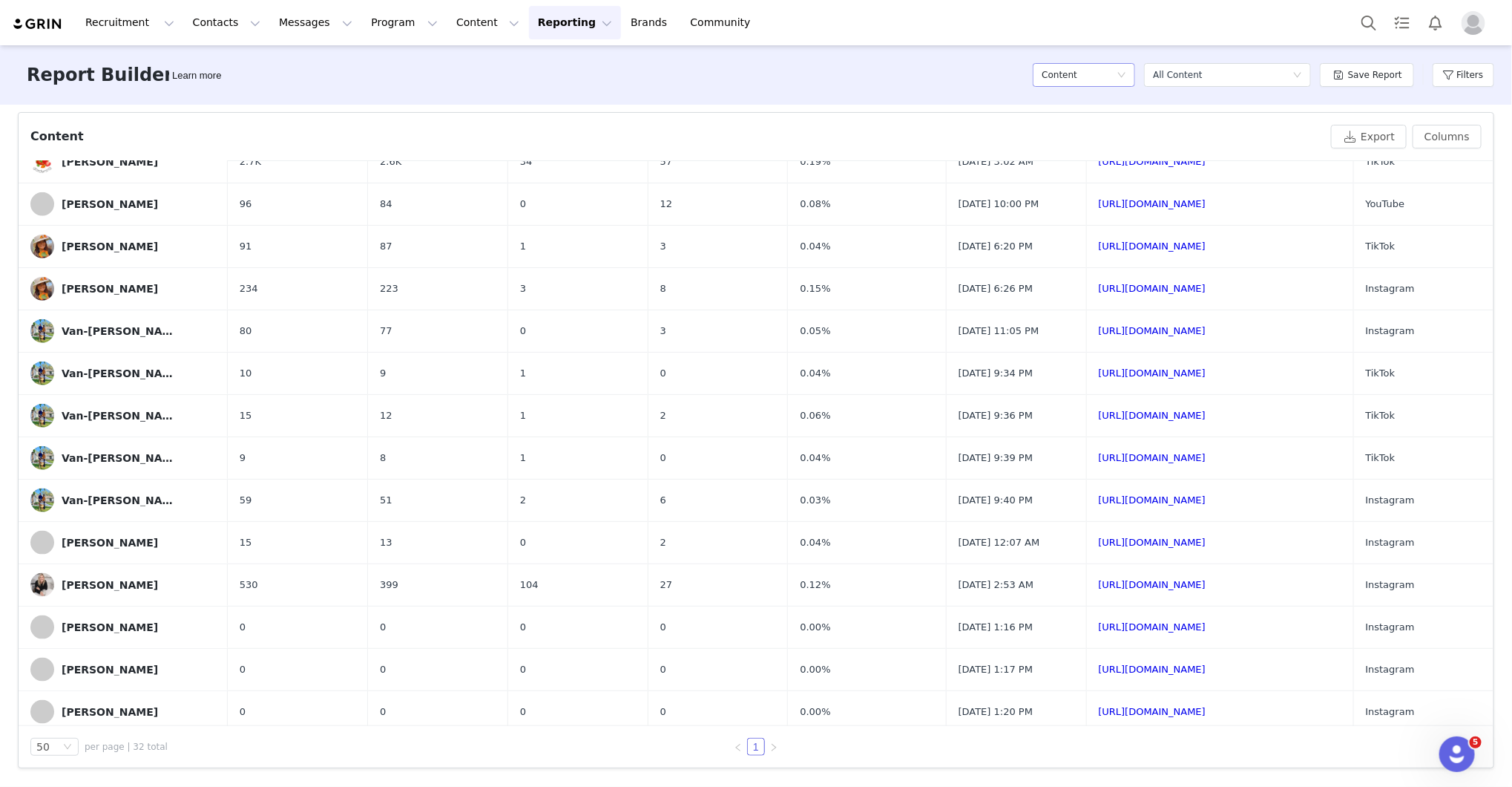
click at [1125, 71] on icon "icon: down" at bounding box center [1121, 74] width 9 height 9
click at [1102, 149] on h5 "Conversions" at bounding box center [1088, 152] width 85 height 16
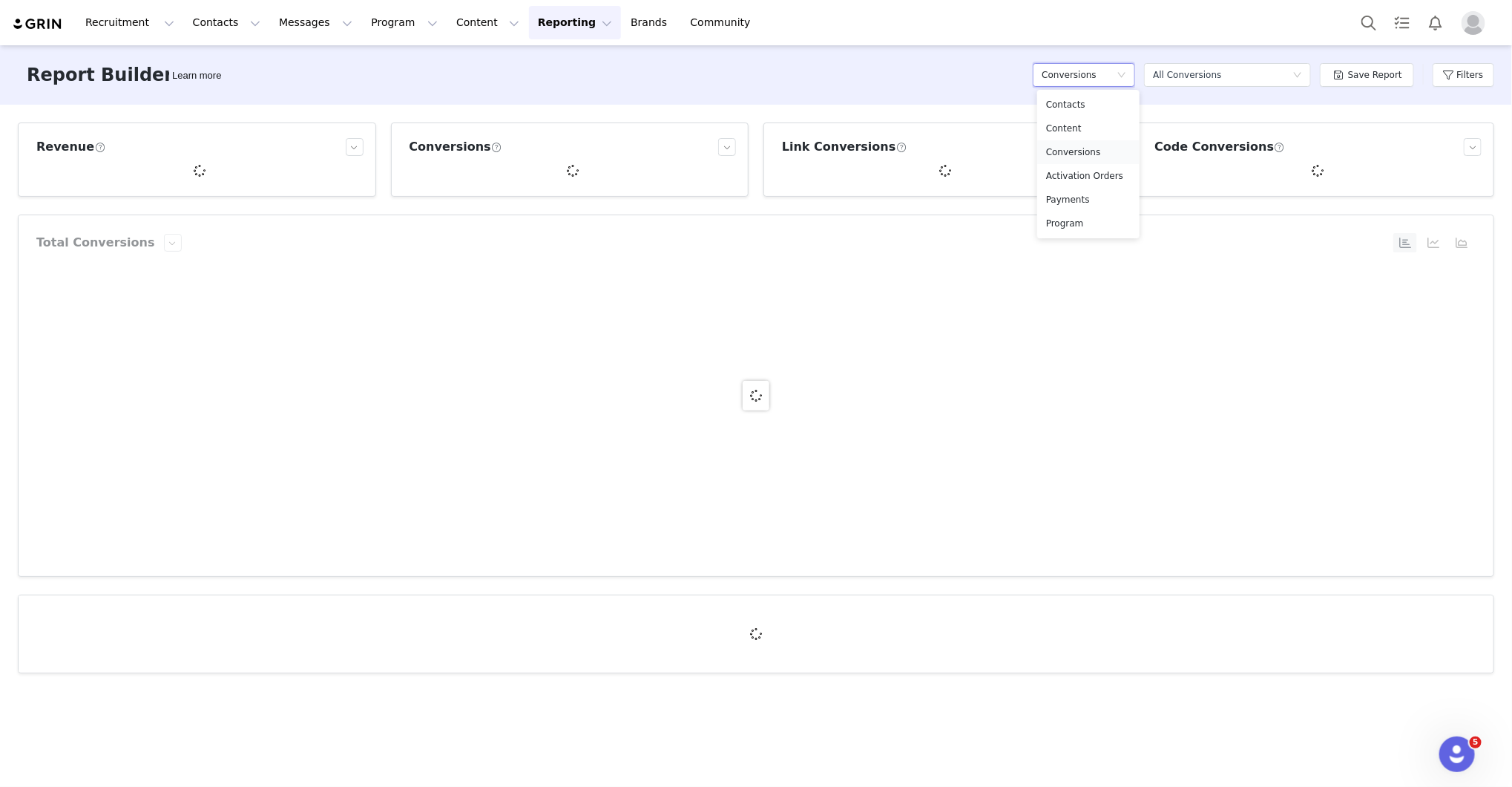
scroll to position [0, 0]
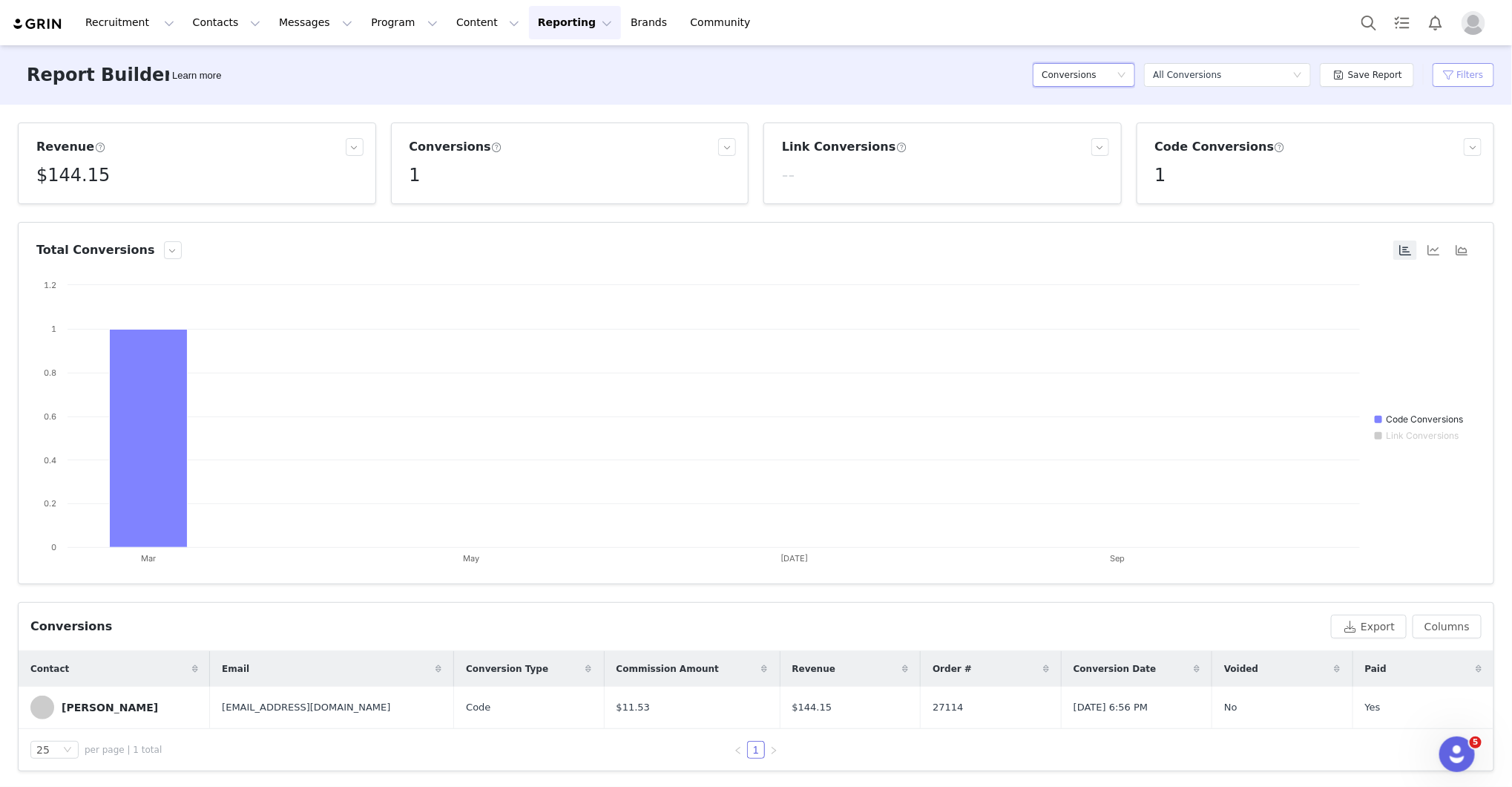
click at [1465, 72] on button "Filters" at bounding box center [1463, 74] width 62 height 24
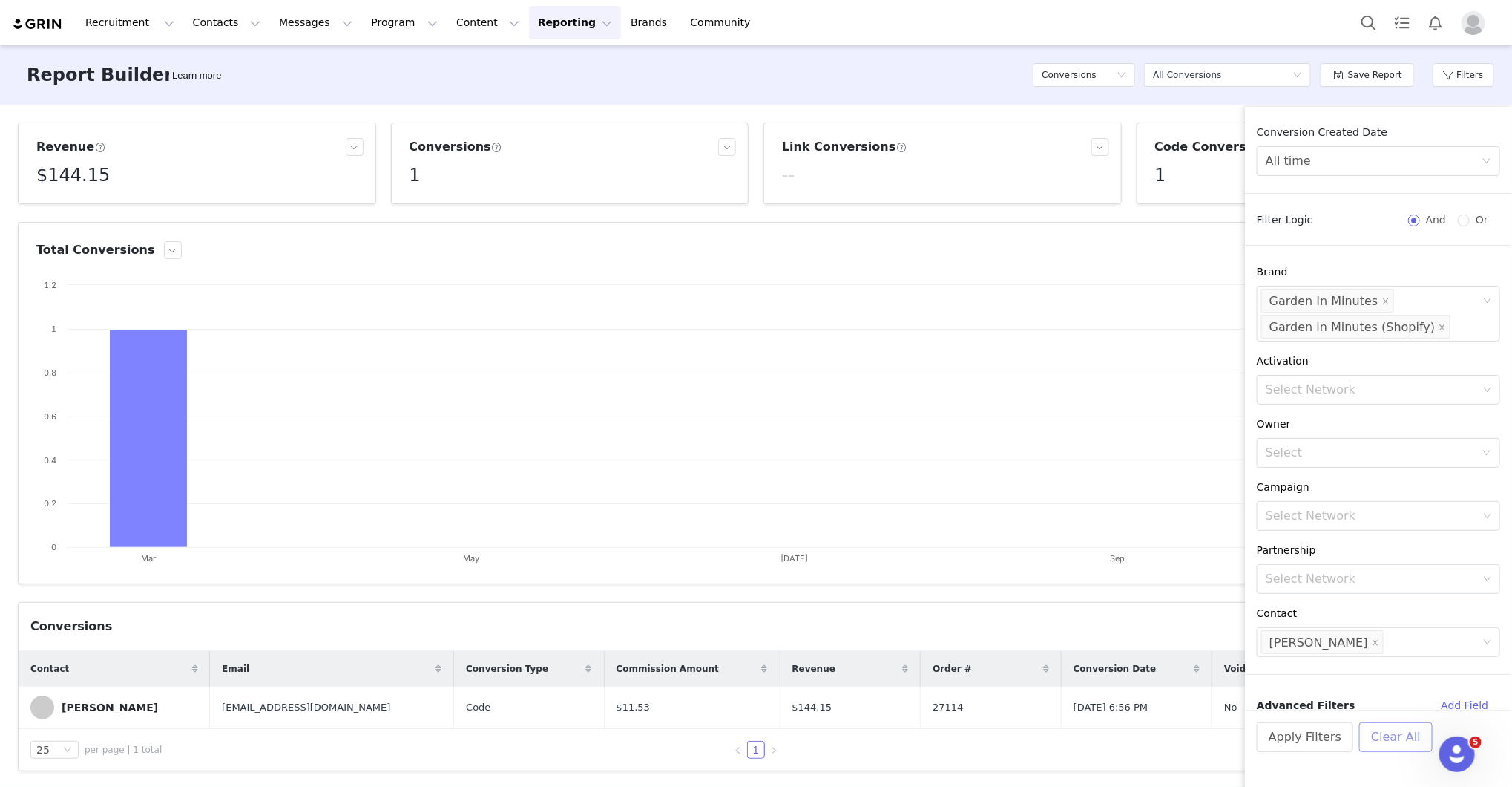
click at [1403, 735] on button "Clear All" at bounding box center [1396, 736] width 73 height 30
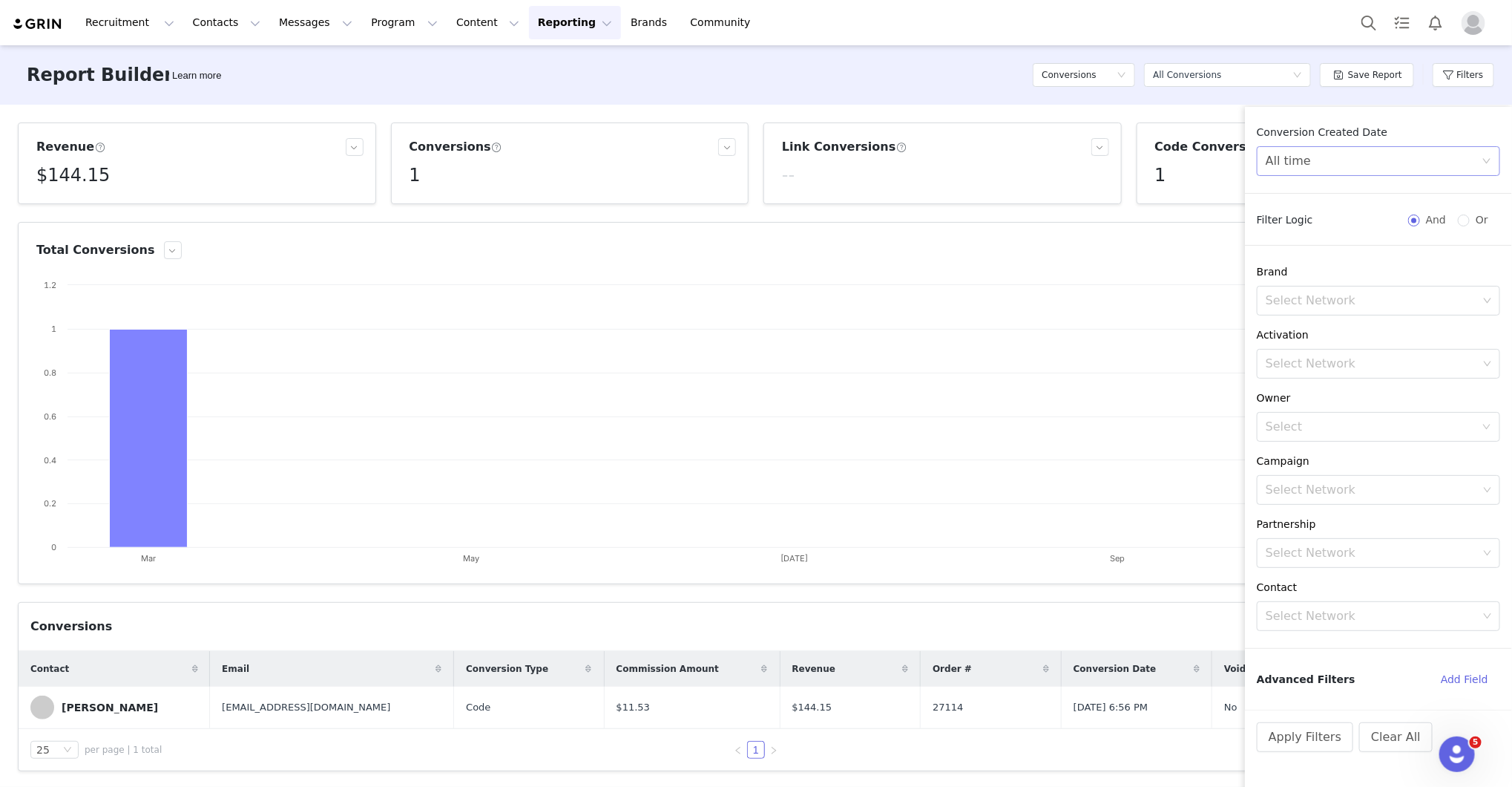
click at [1392, 154] on div "All time" at bounding box center [1374, 161] width 216 height 29
click at [1343, 259] on li "Custom" at bounding box center [1379, 264] width 243 height 24
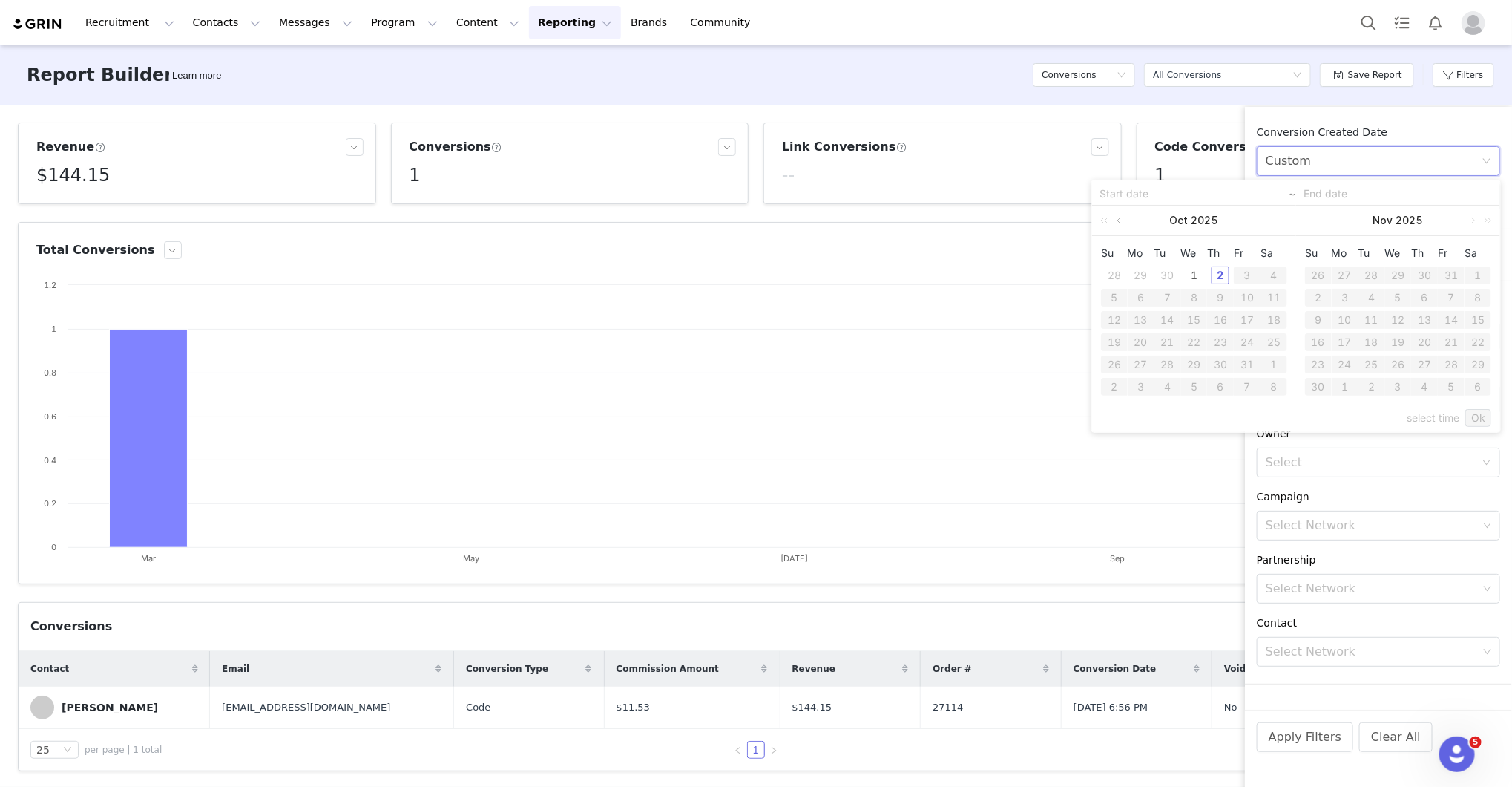
click at [1120, 220] on link at bounding box center [1120, 220] width 13 height 30
click at [1138, 276] on div "1" at bounding box center [1141, 275] width 18 height 18
type input "[DATE]"
click at [1170, 364] on div "30" at bounding box center [1168, 364] width 18 height 18
type input "[DATE]"
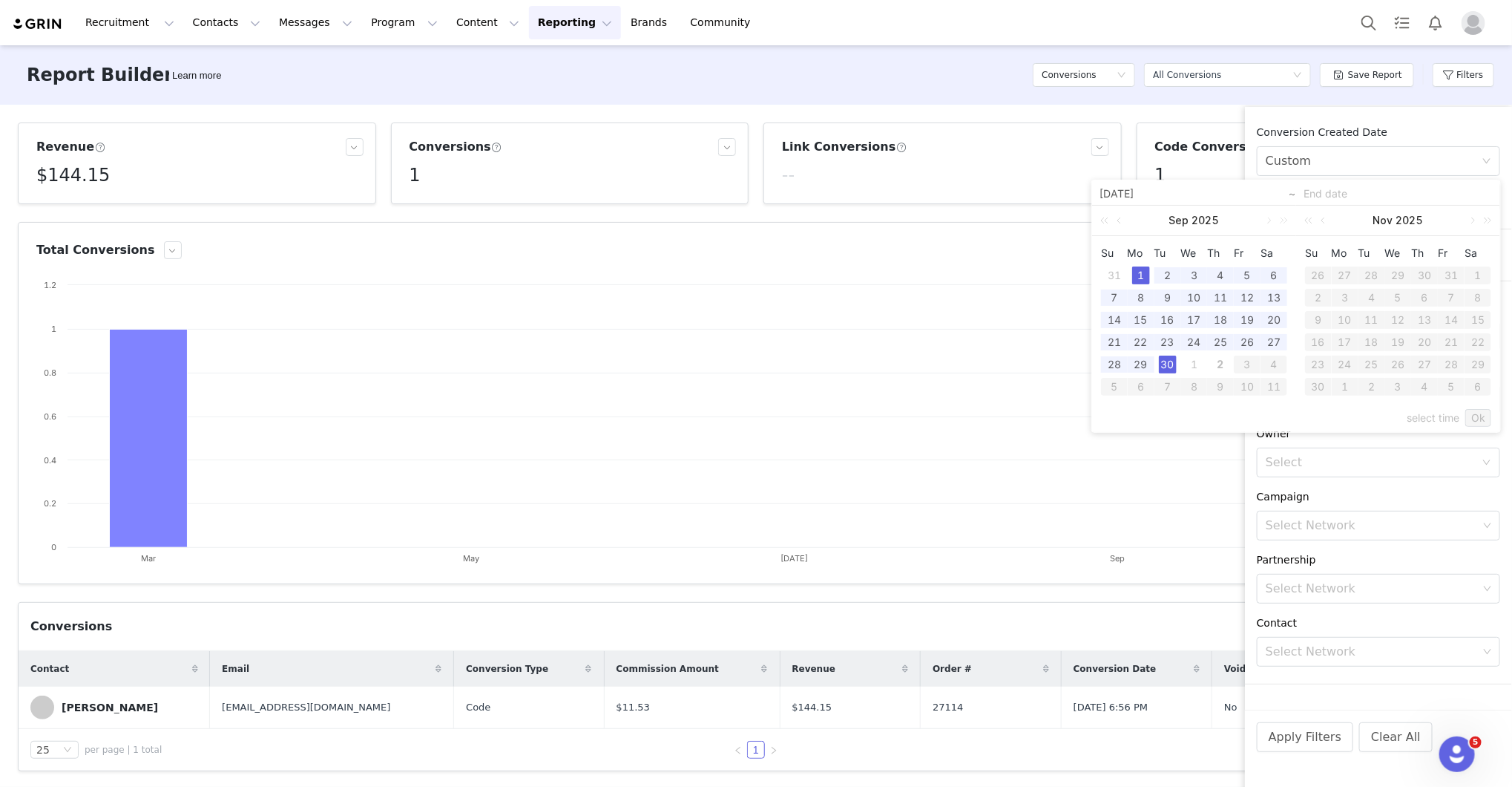
type input "[DATE]"
click at [1483, 416] on link "Ok" at bounding box center [1478, 418] width 26 height 18
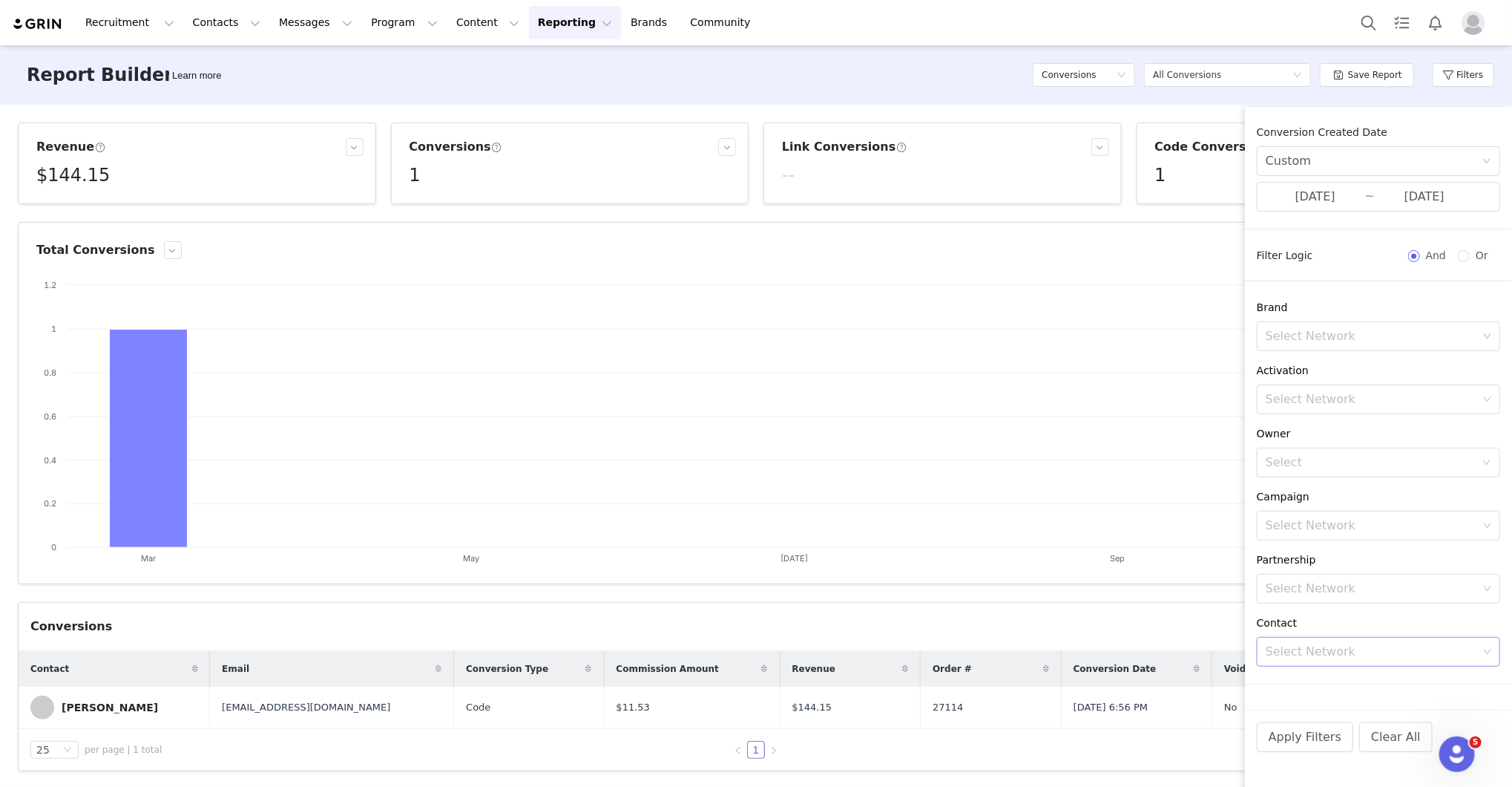
click at [1372, 645] on div "Select Network" at bounding box center [1372, 652] width 213 height 15
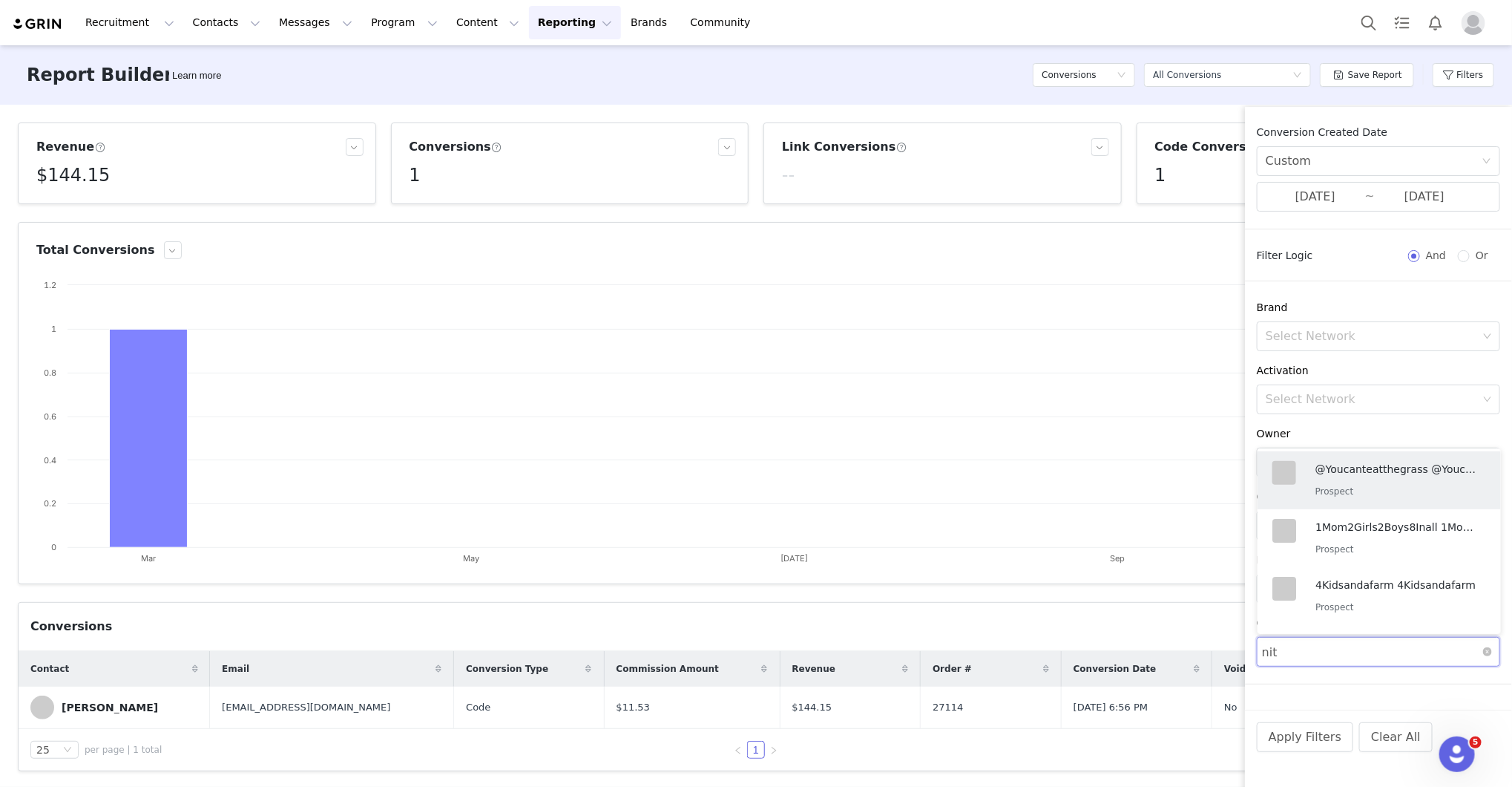
type input "[PERSON_NAME]"
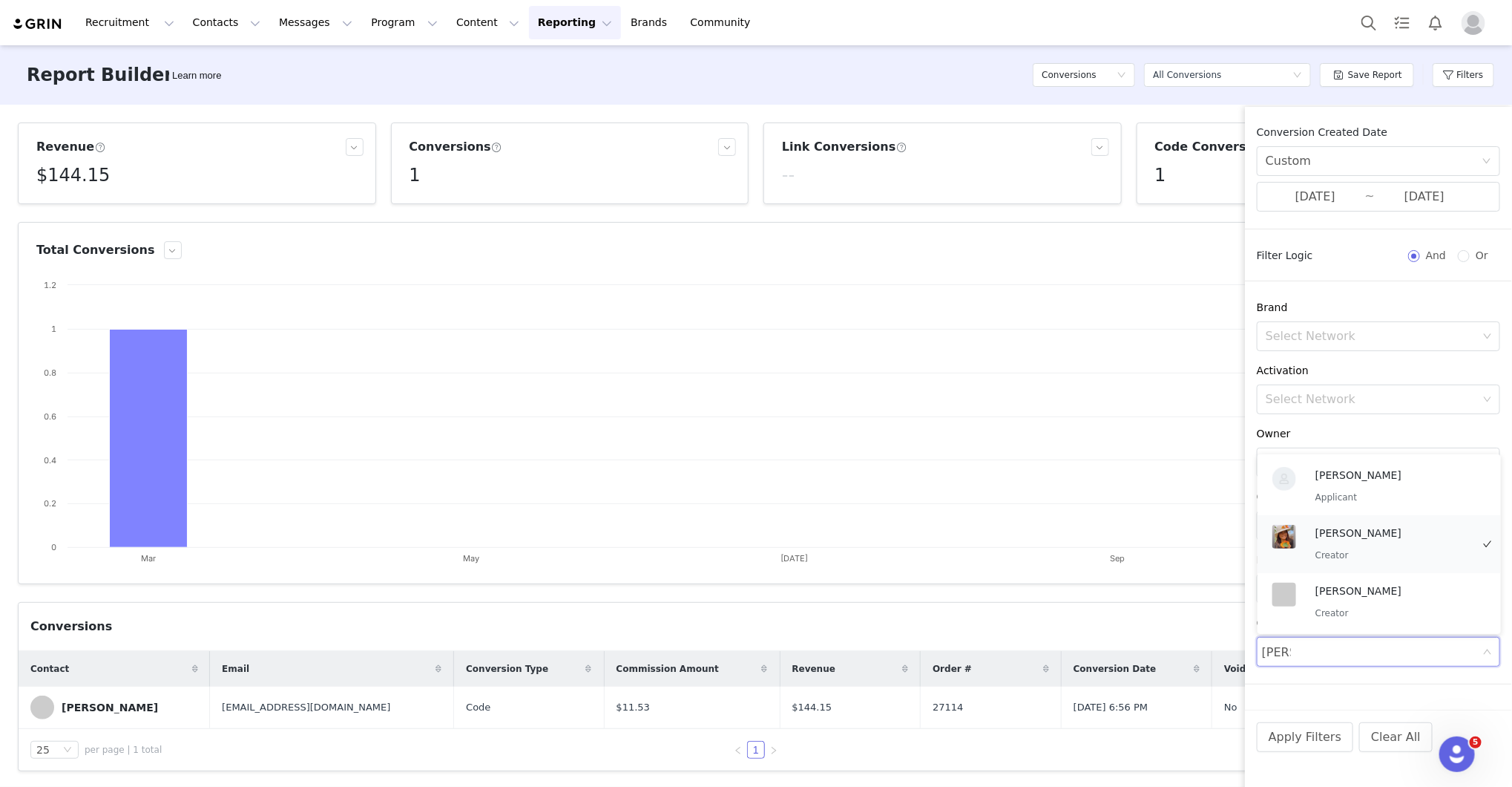
click at [1391, 549] on p "Creator" at bounding box center [1393, 555] width 155 height 16
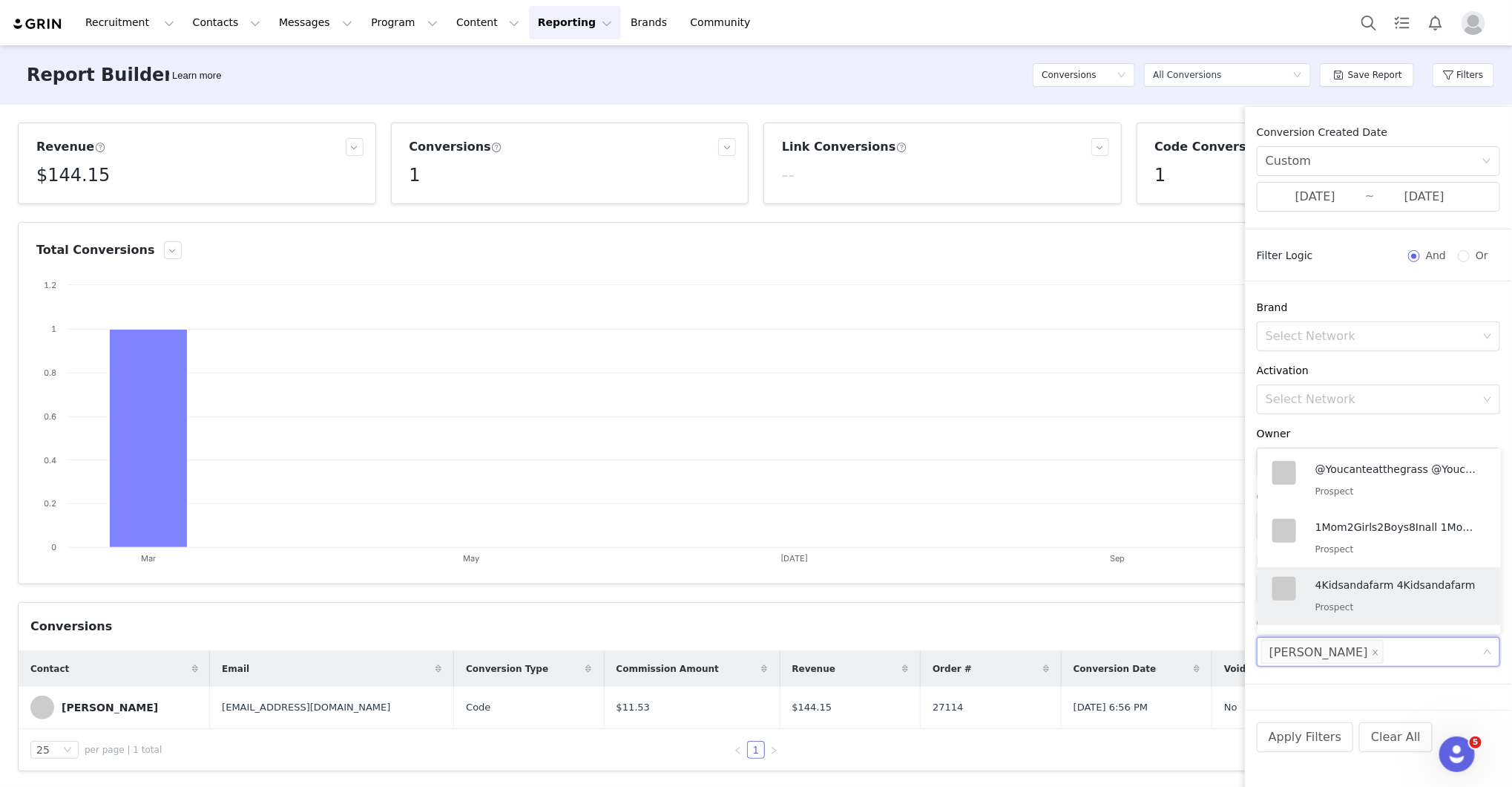
scroll to position [49, 0]
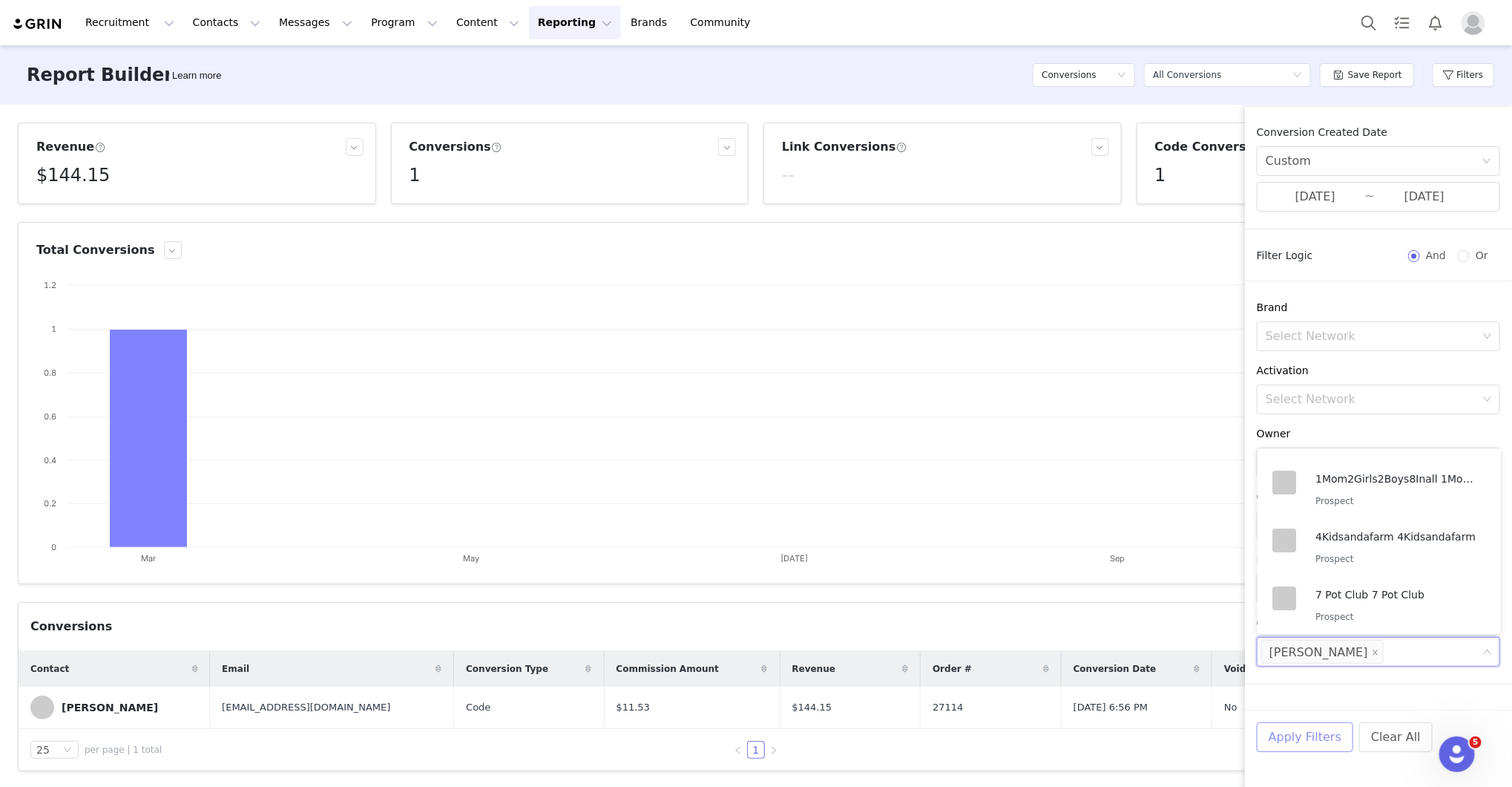
click at [1271, 738] on button "Apply Filters" at bounding box center [1305, 736] width 96 height 30
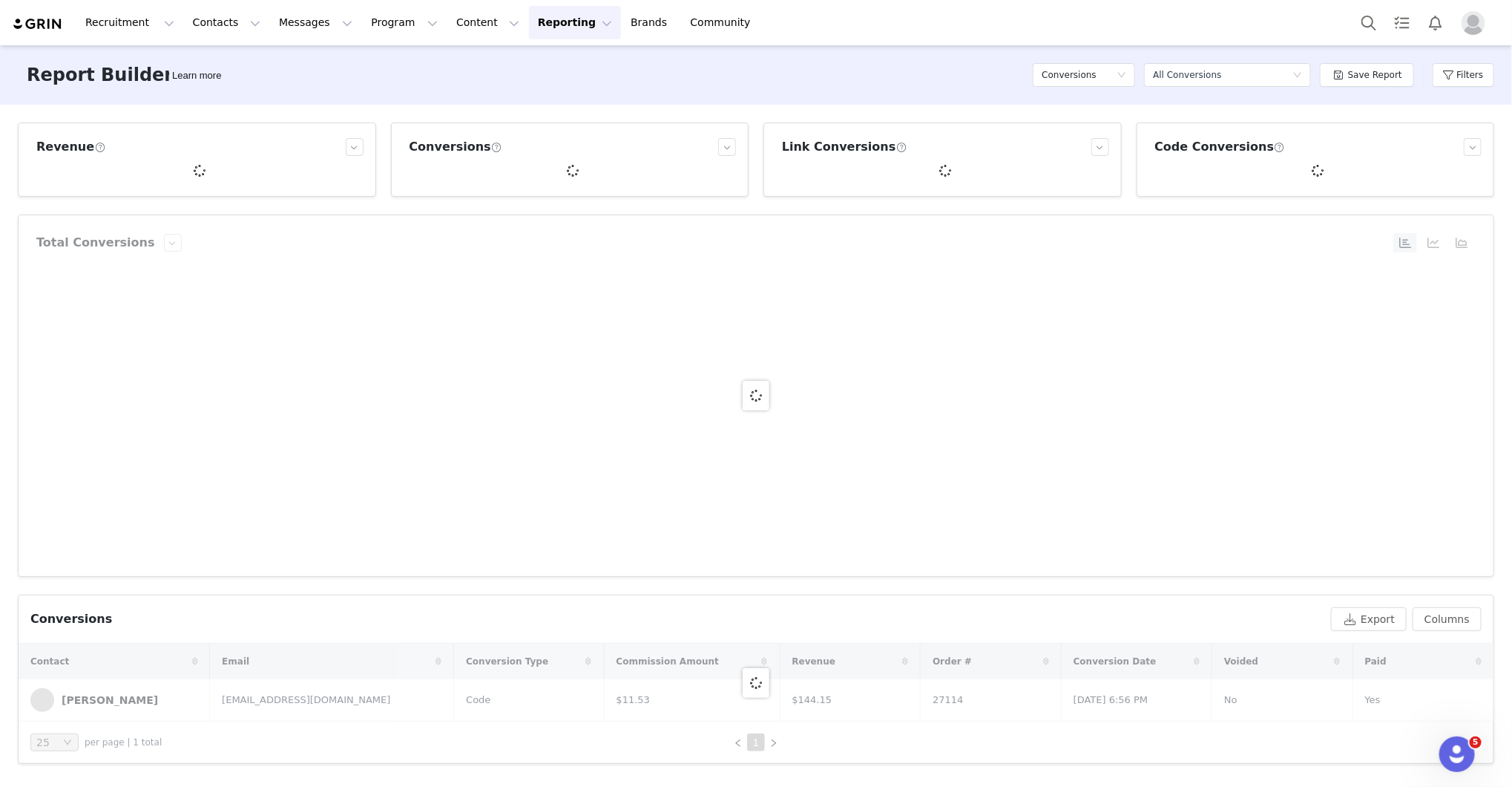
scroll to position [2, 0]
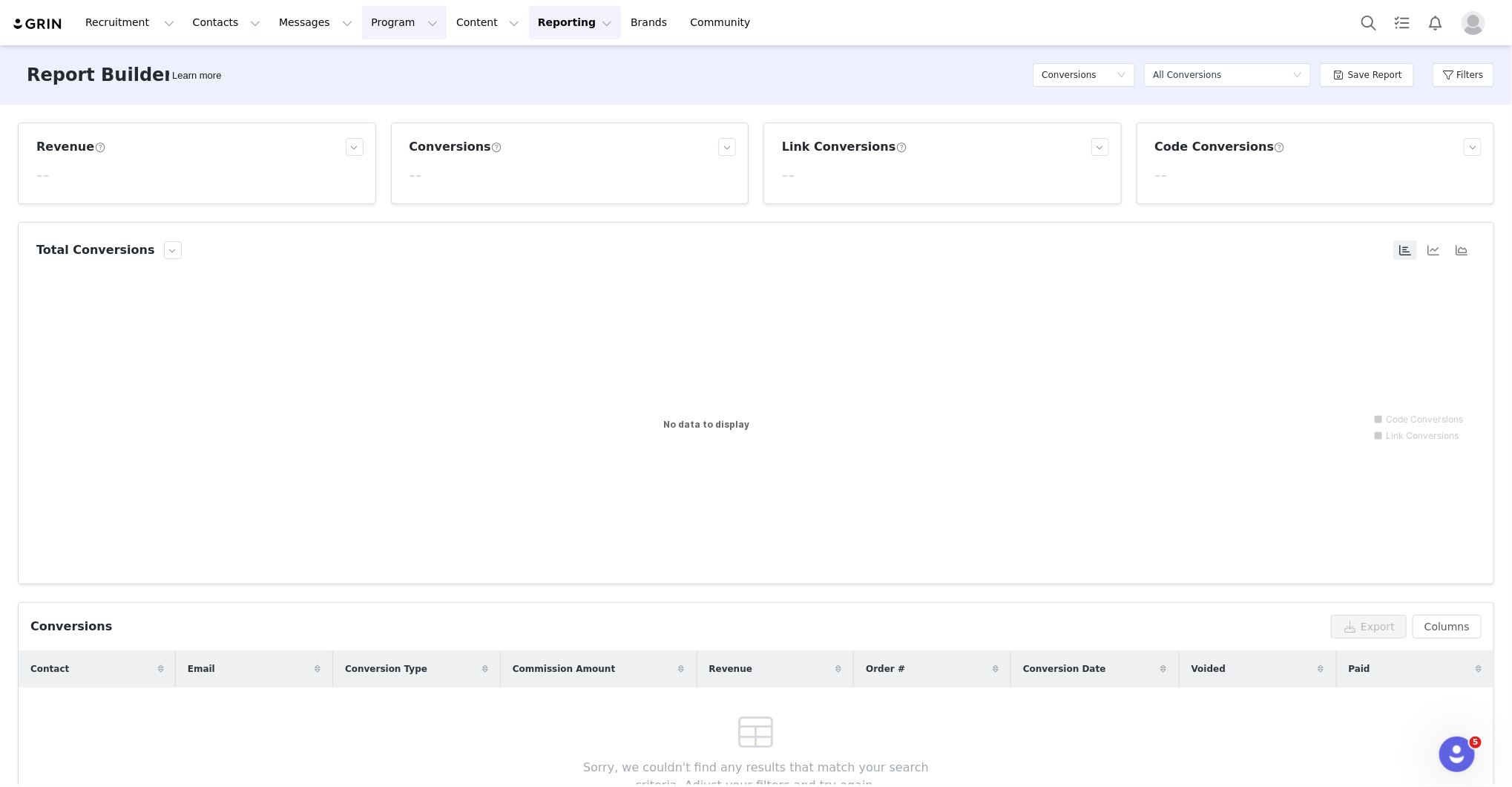
click at [362, 16] on button "Program Program" at bounding box center [404, 22] width 85 height 33
click at [367, 52] on link "Activations" at bounding box center [398, 65] width 117 height 28
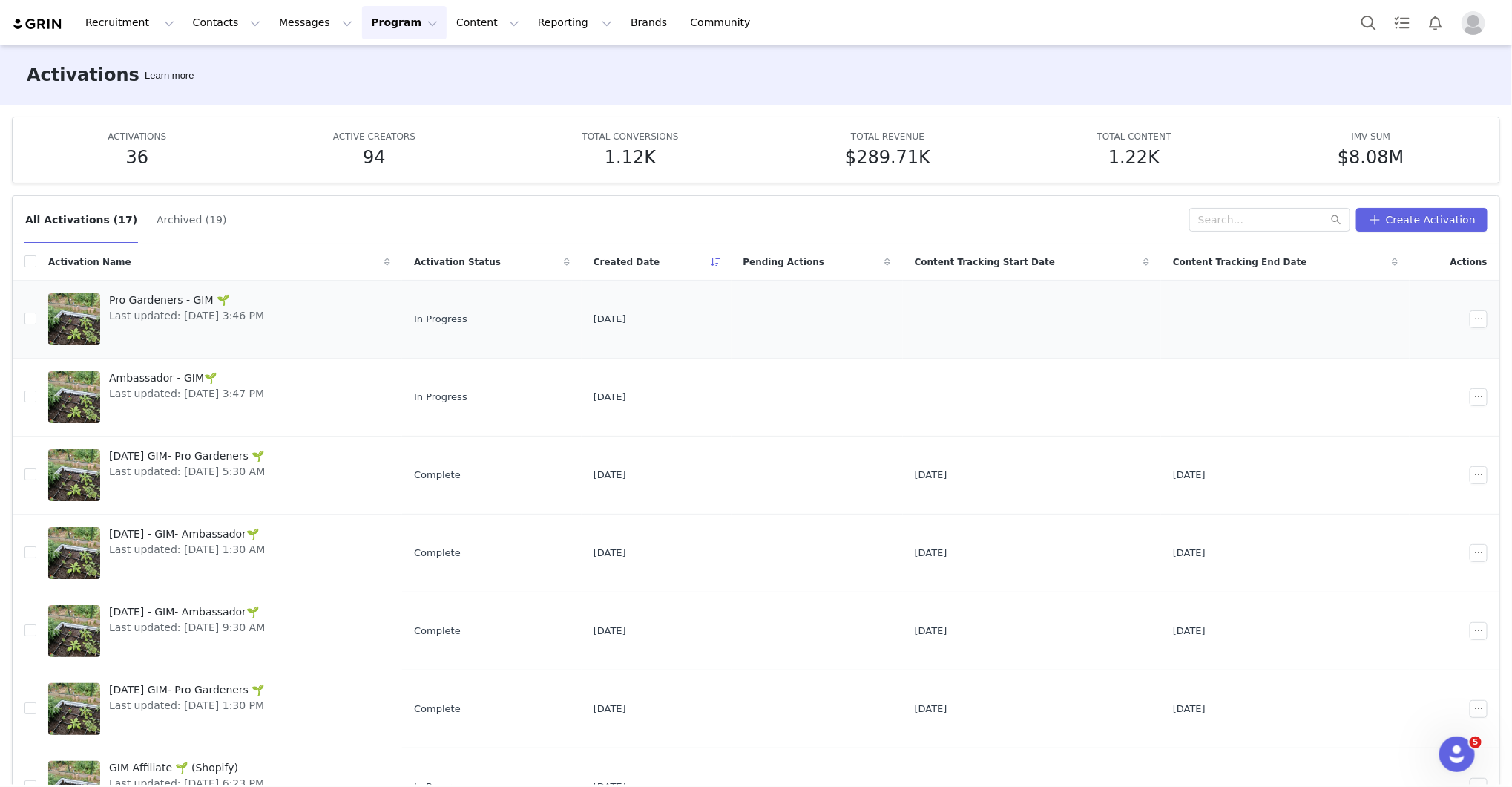
click at [191, 326] on div "Pro Gardeners - GIM 🌱 Last updated: [DATE] 3:46 PM" at bounding box center [186, 320] width 173 height 59
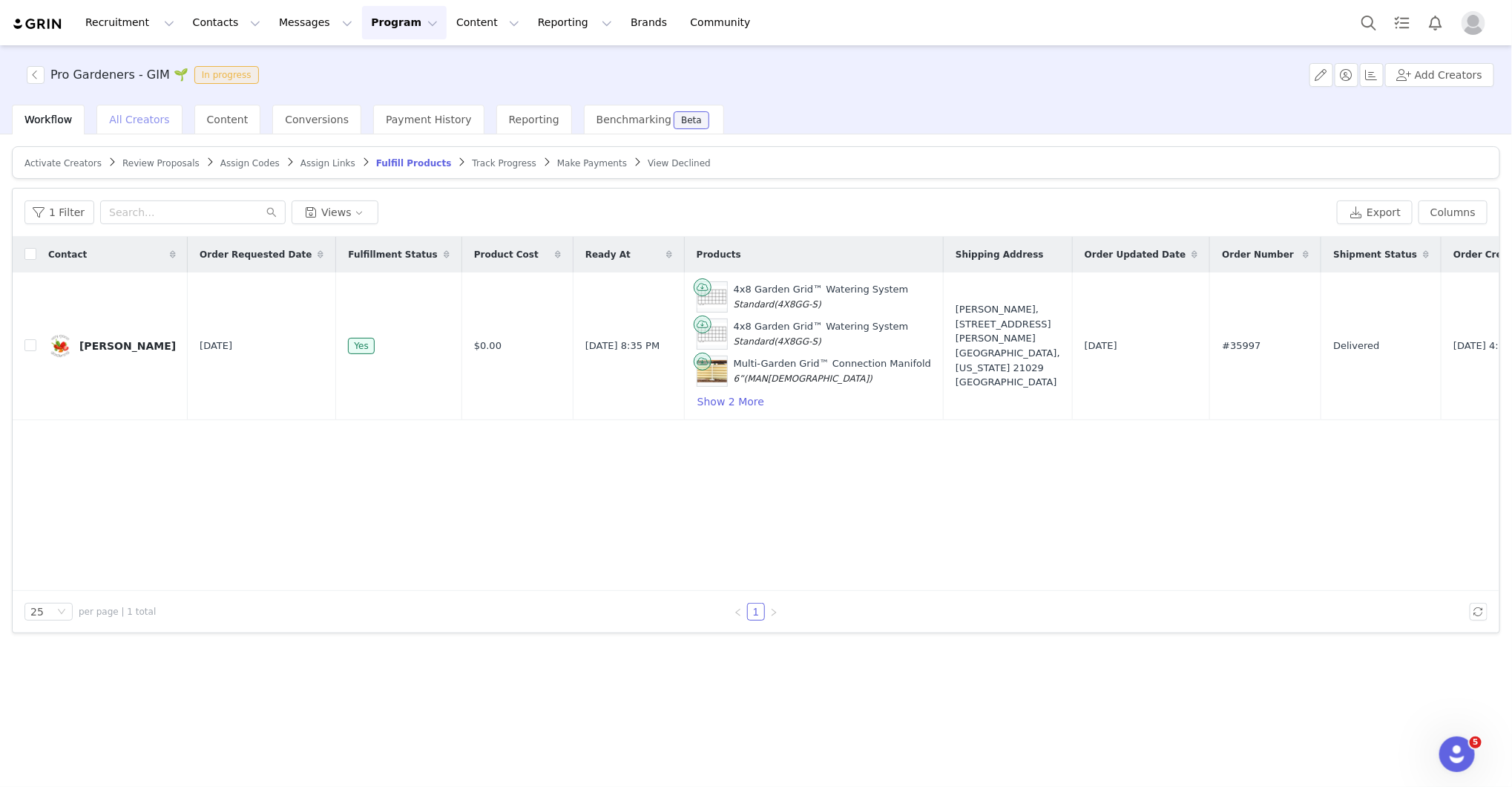
click at [142, 123] on span "All Creators" at bounding box center [138, 119] width 60 height 11
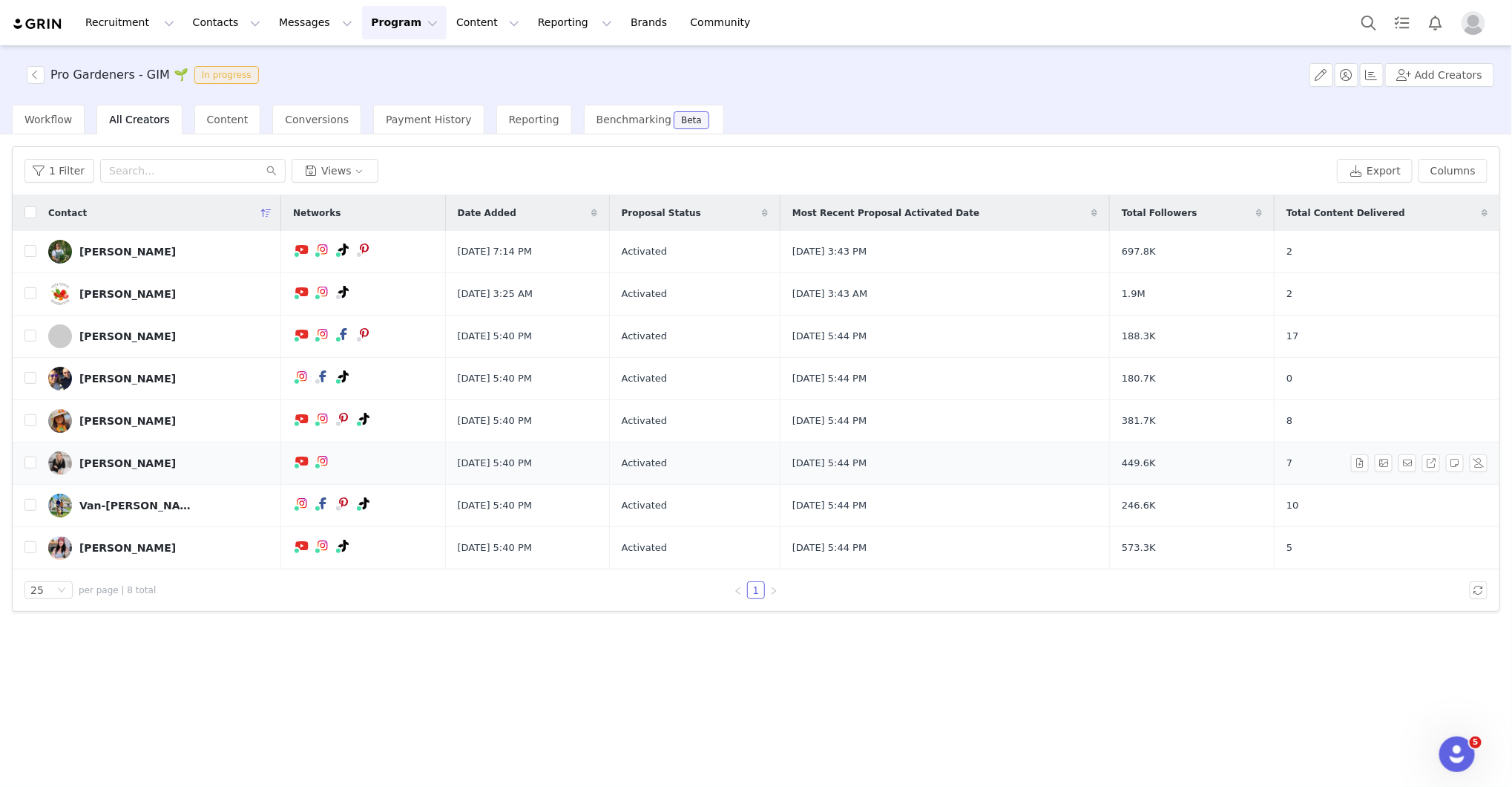
click at [109, 461] on div "[PERSON_NAME]" at bounding box center [127, 463] width 96 height 11
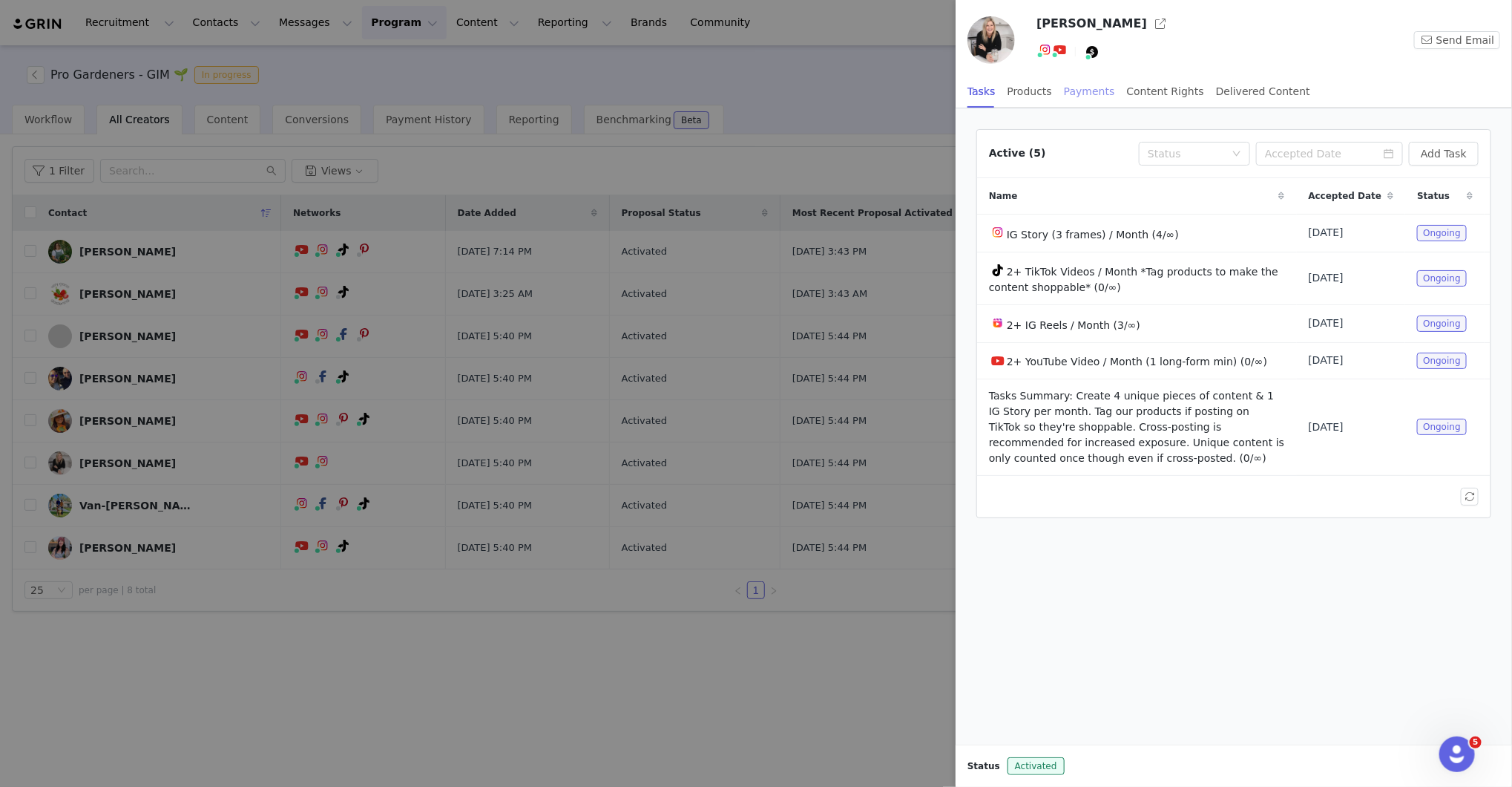
click at [1075, 93] on div "Payments" at bounding box center [1090, 92] width 51 height 33
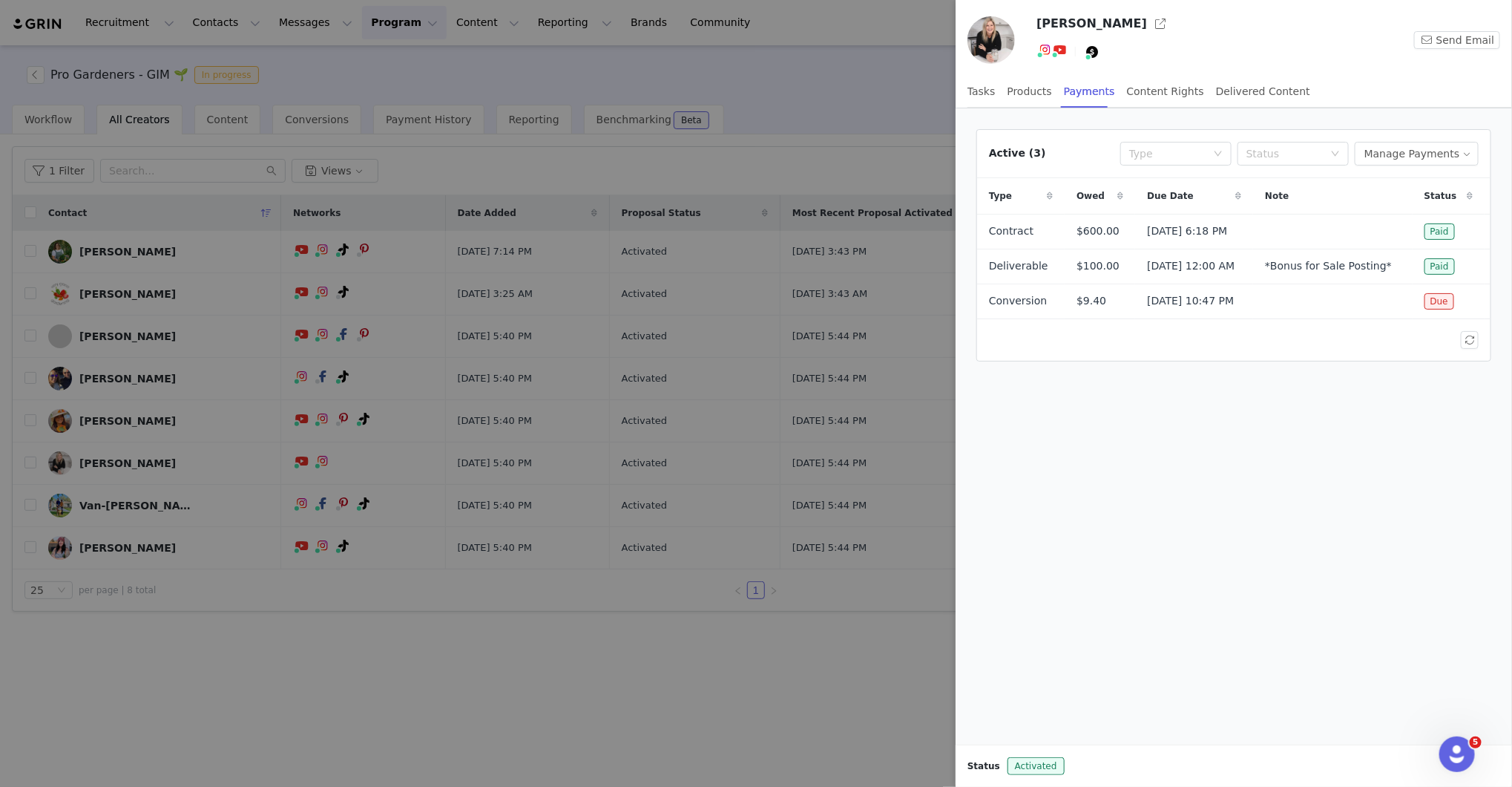
click at [538, 676] on div at bounding box center [756, 393] width 1512 height 787
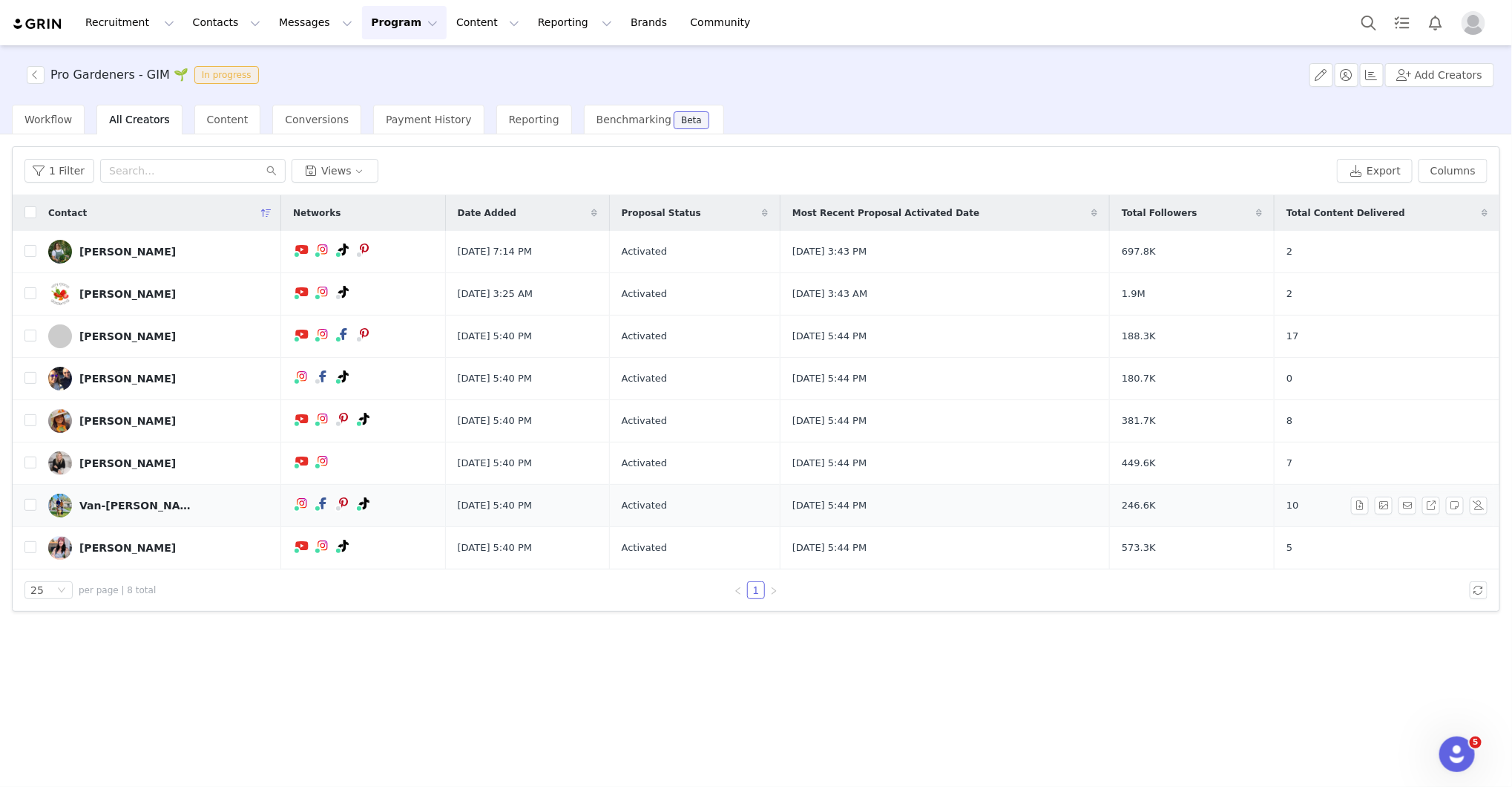
click at [96, 500] on div "Van-[PERSON_NAME]" at bounding box center [134, 506] width 112 height 11
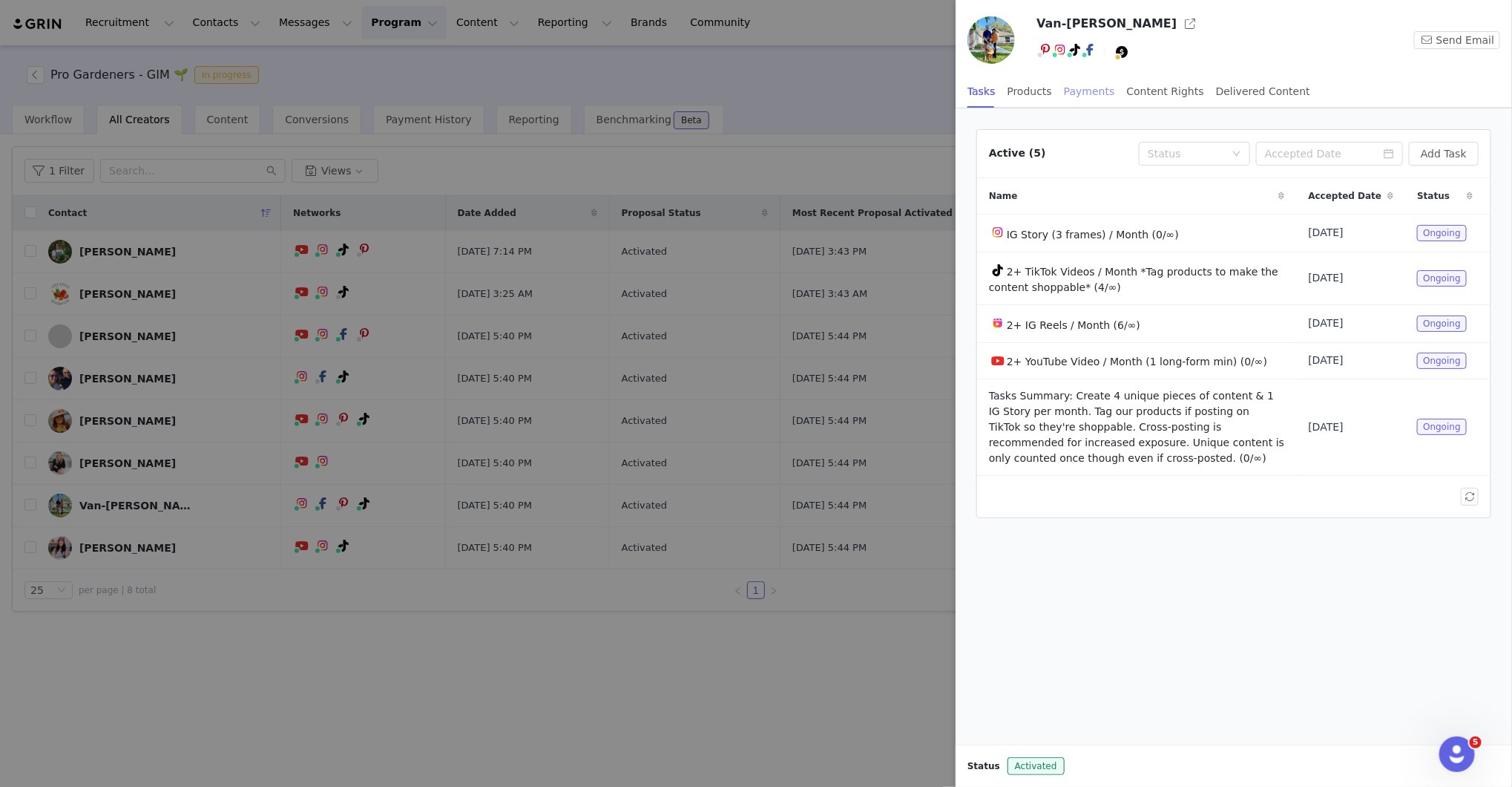
click at [1071, 85] on div "Payments" at bounding box center [1090, 92] width 51 height 33
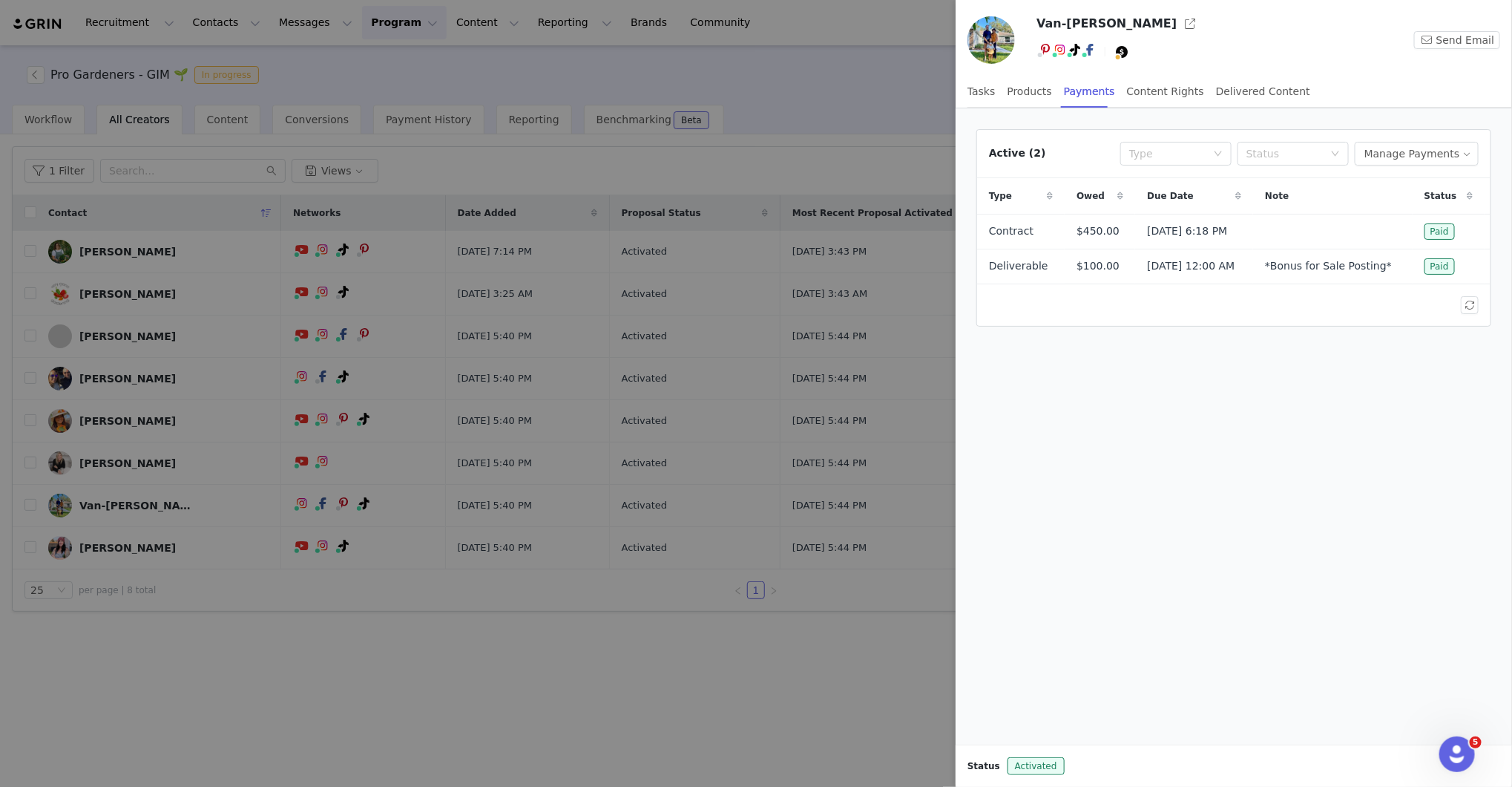
click at [834, 669] on div at bounding box center [756, 393] width 1512 height 787
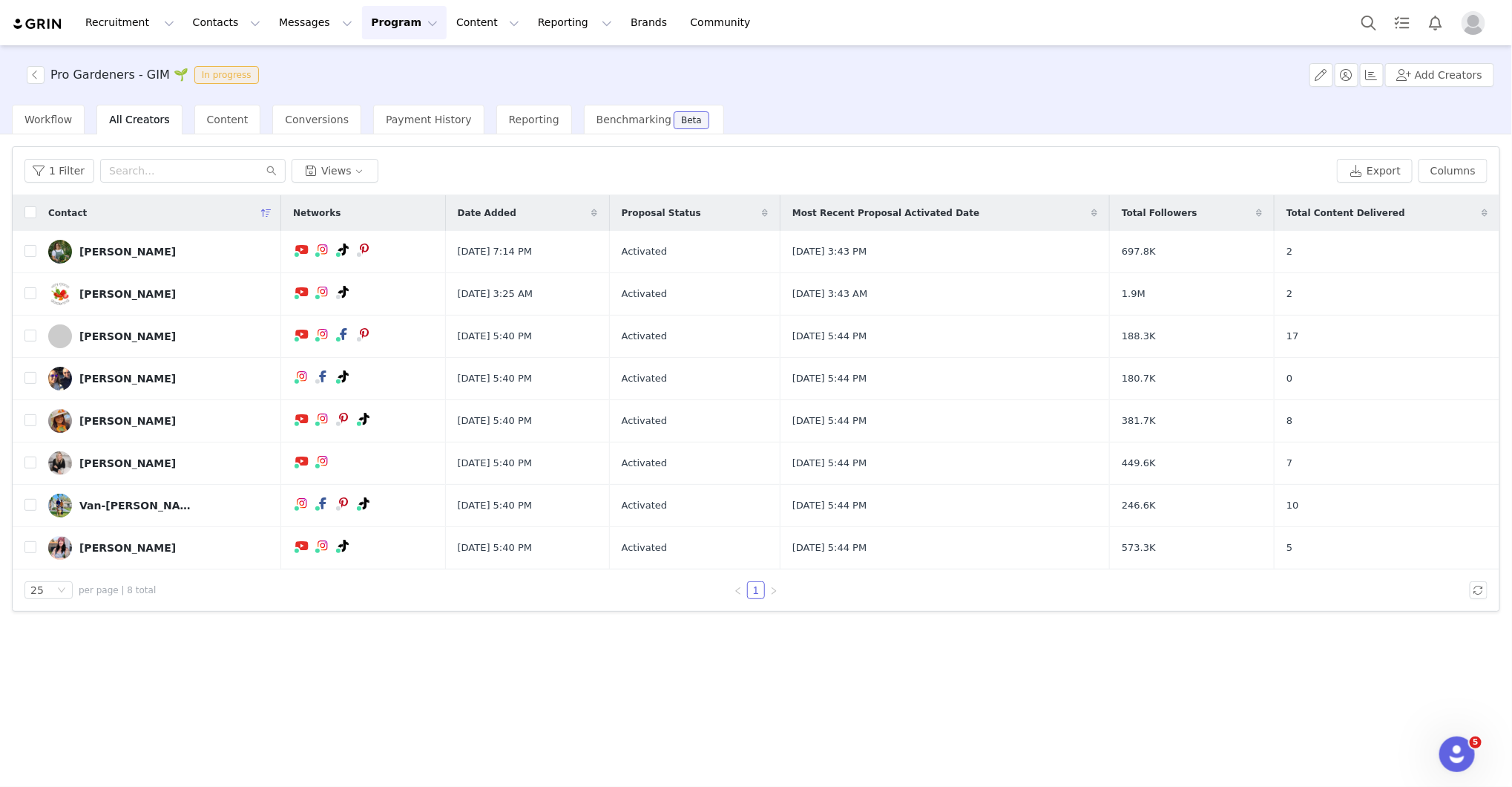
click at [1468, 17] on img "Profile" at bounding box center [1473, 23] width 24 height 24
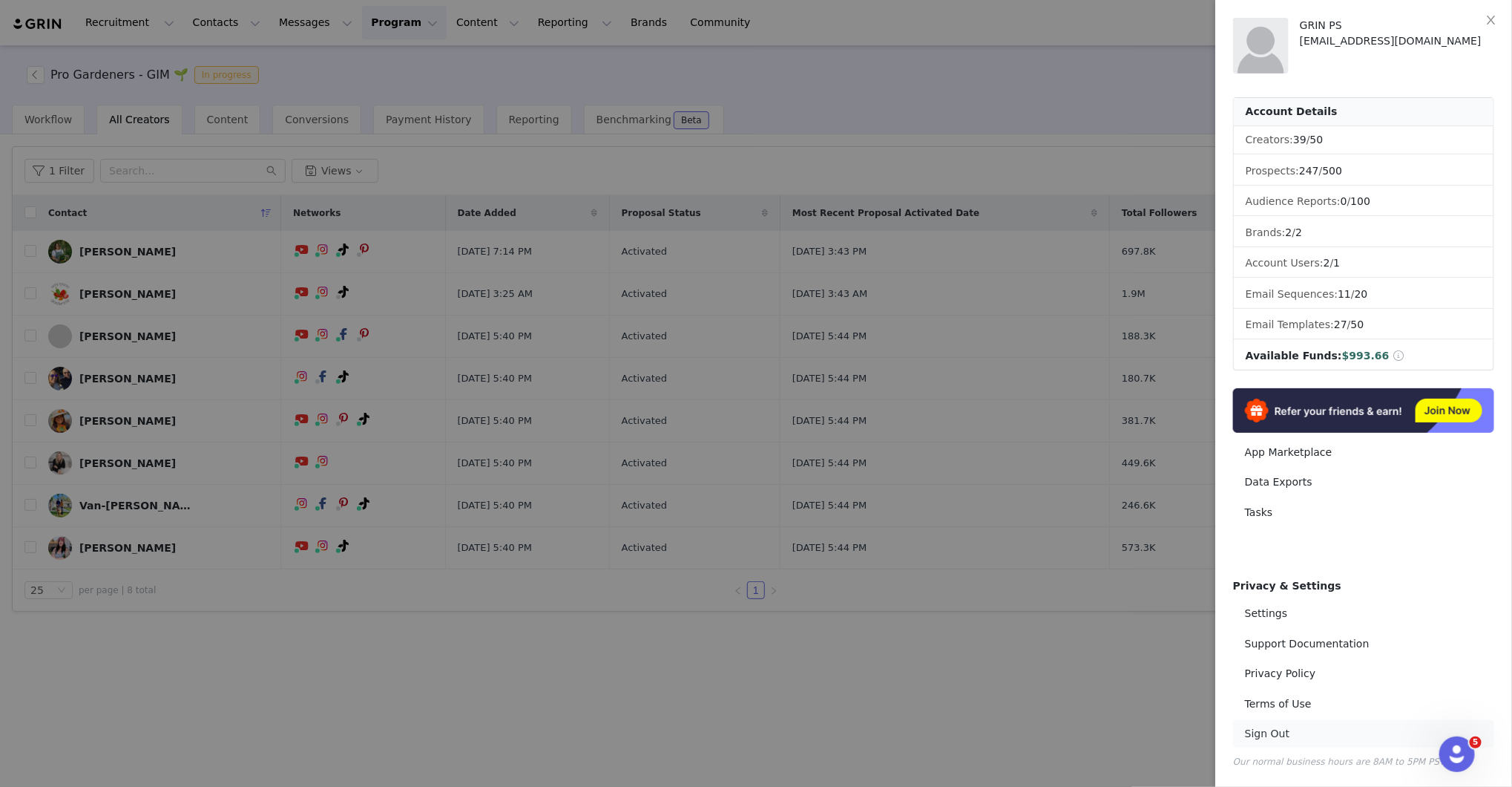
click at [1257, 726] on link "Sign Out" at bounding box center [1364, 734] width 261 height 28
